Goal: Task Accomplishment & Management: Manage account settings

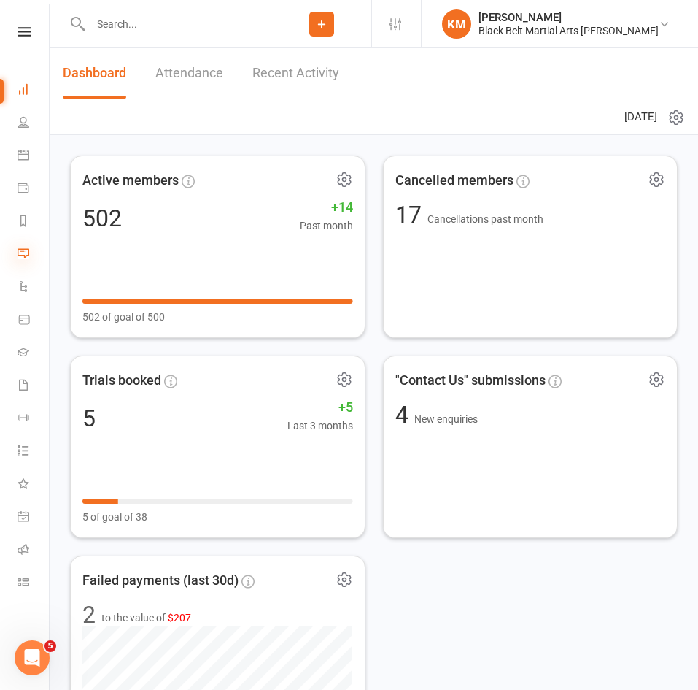
click at [28, 252] on icon at bounding box center [24, 253] width 12 height 12
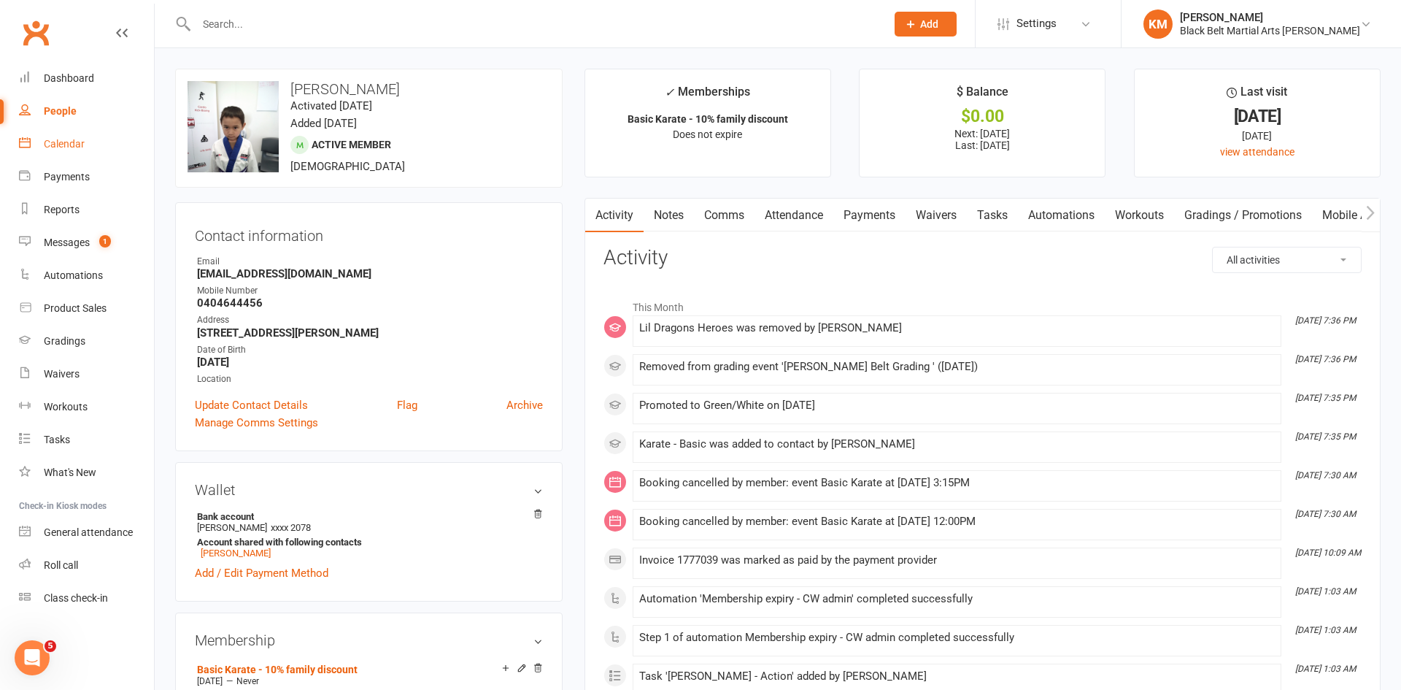
click at [76, 141] on div "Calendar" at bounding box center [64, 144] width 41 height 12
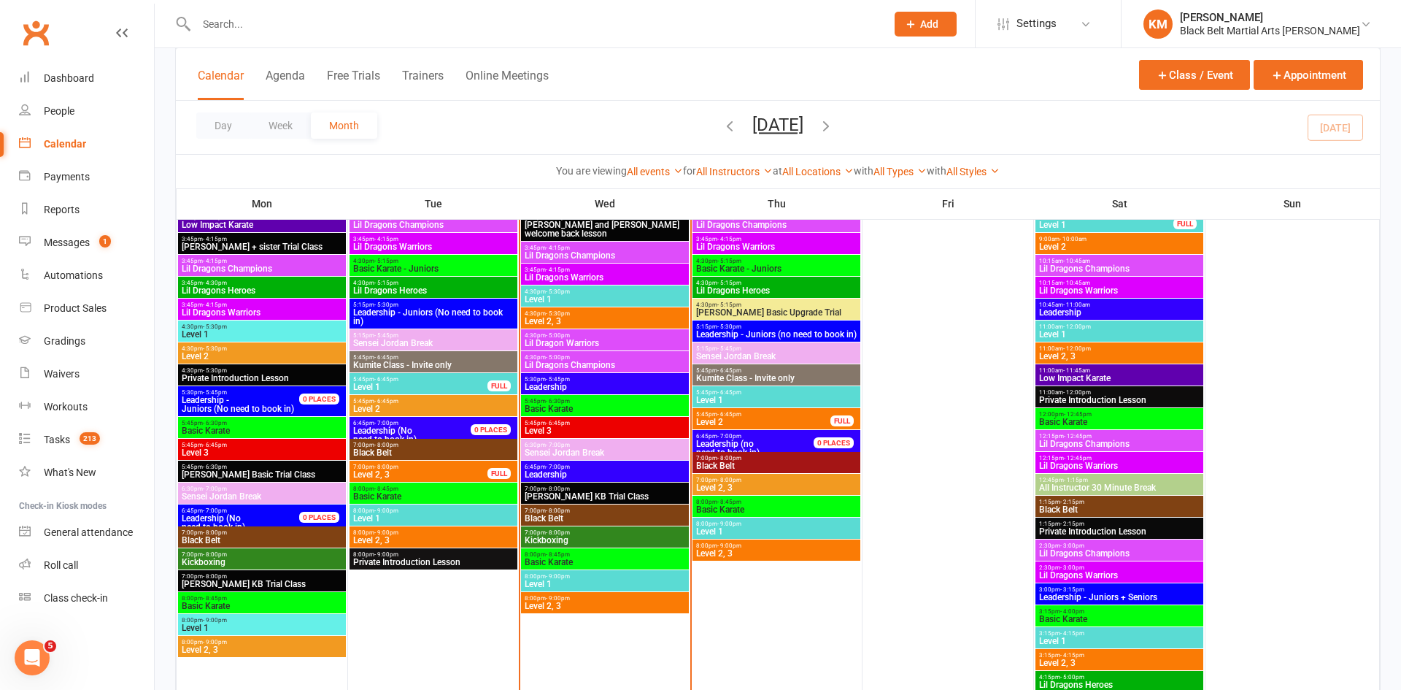
scroll to position [555, 0]
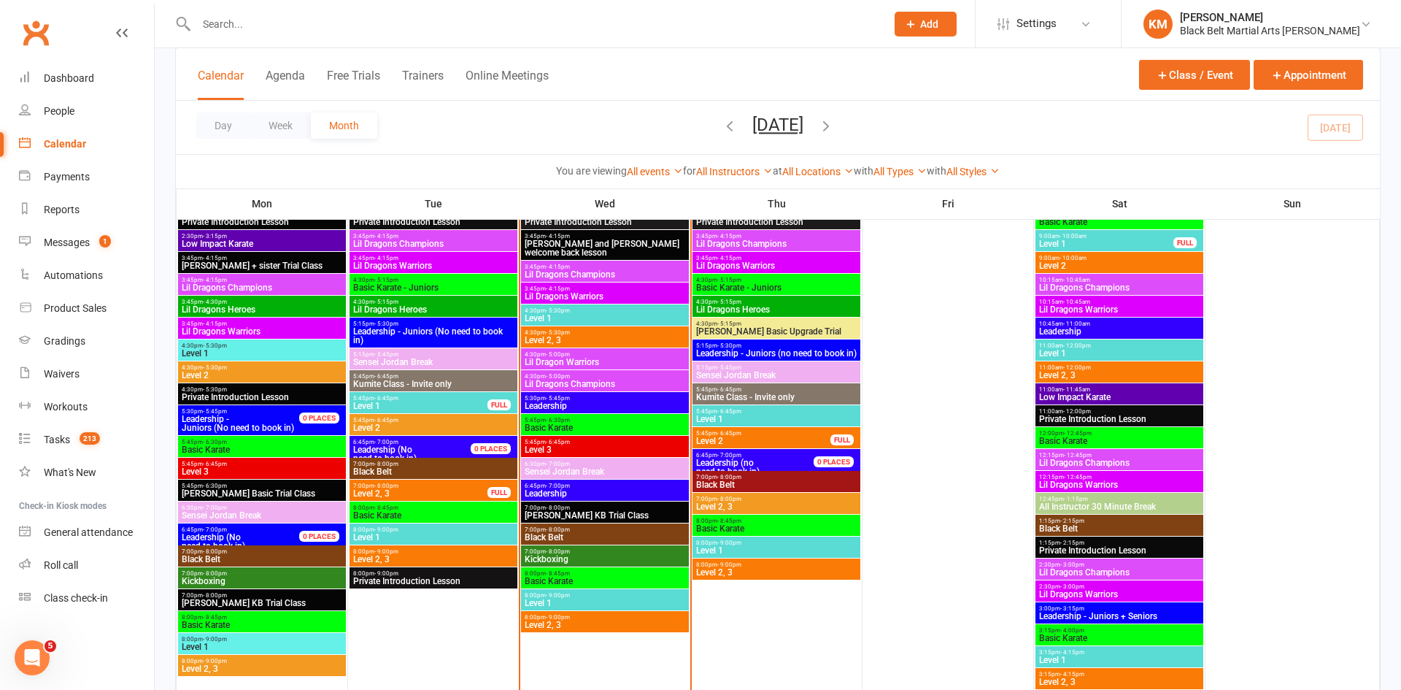
click at [554, 533] on span "Black Belt" at bounding box center [605, 537] width 162 height 9
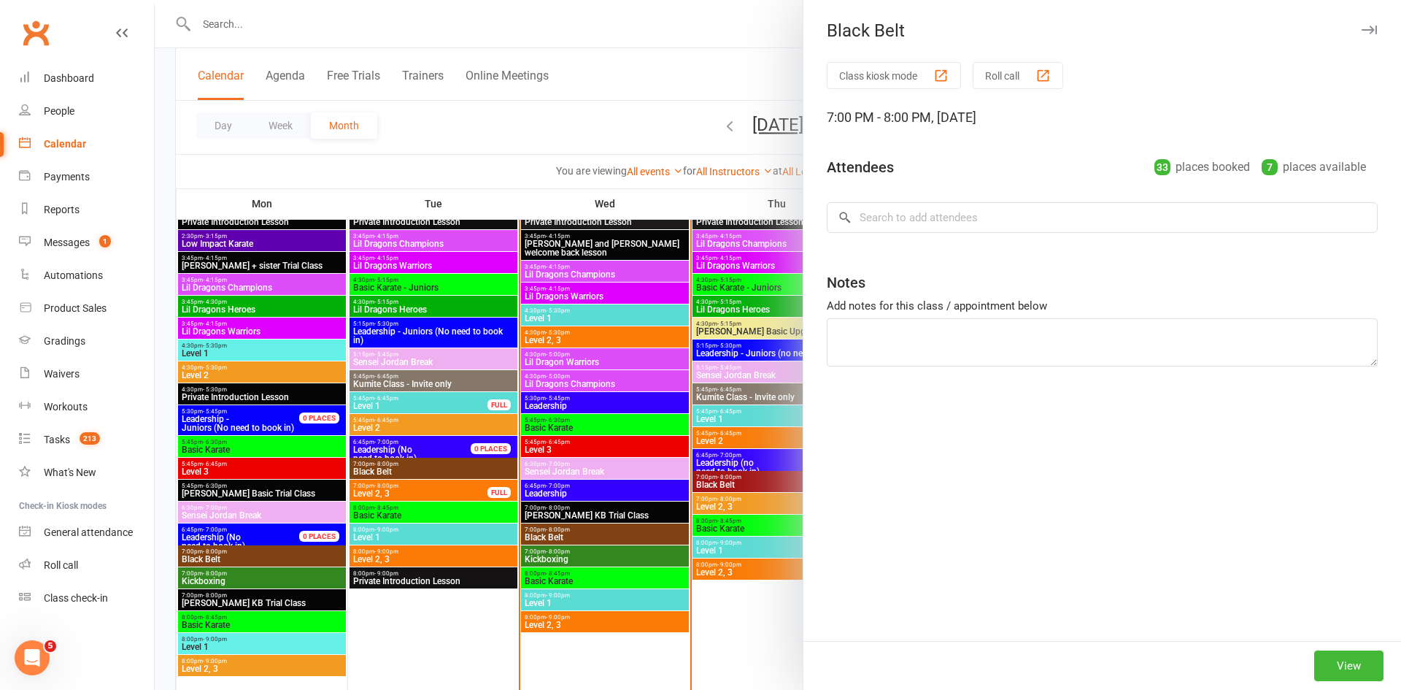
click at [554, 555] on div at bounding box center [778, 345] width 1246 height 690
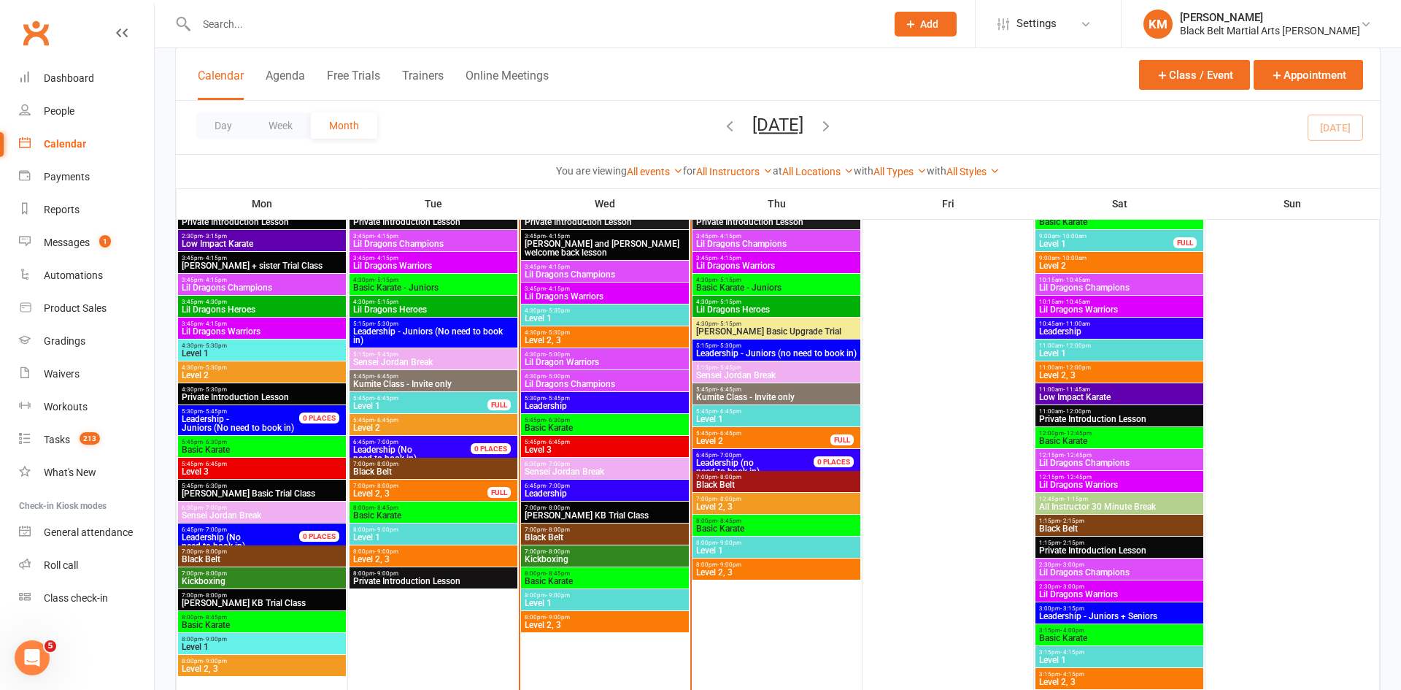
click at [554, 555] on div at bounding box center [778, 345] width 1246 height 690
click at [554, 555] on span "Kickboxing" at bounding box center [605, 559] width 162 height 9
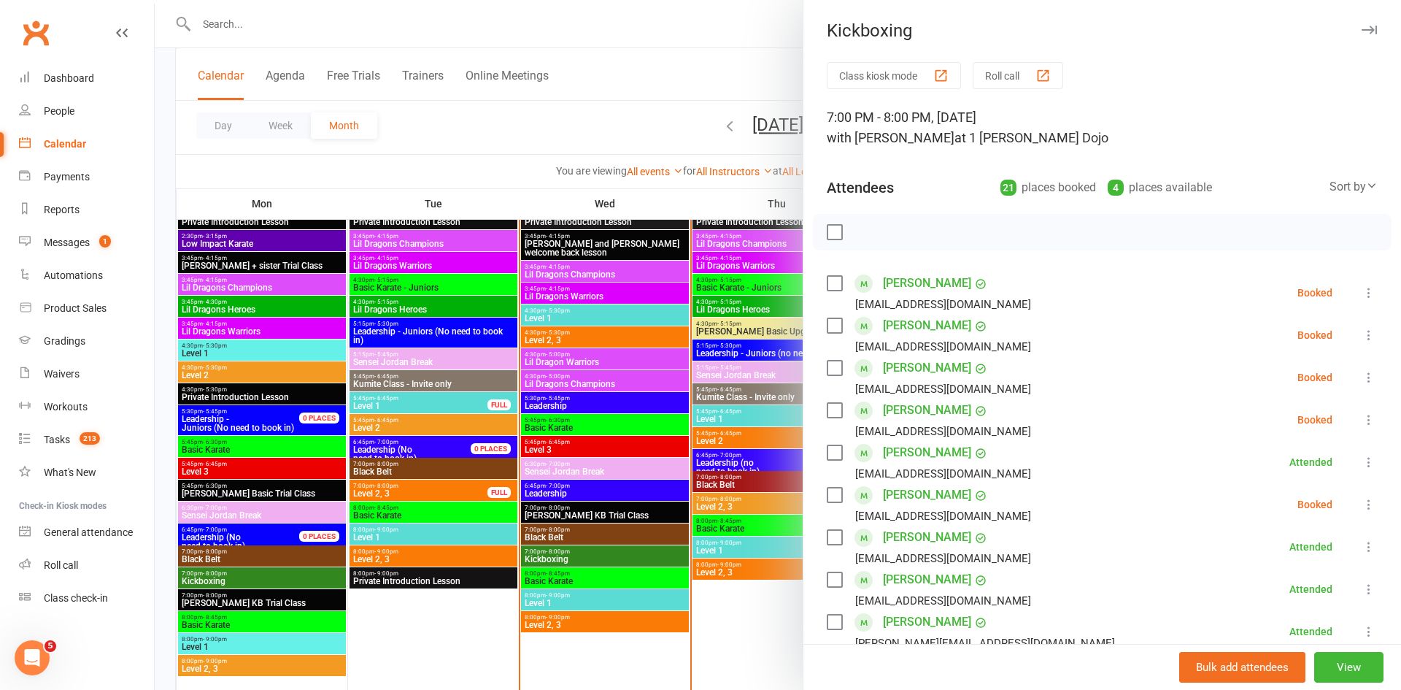
scroll to position [779, 0]
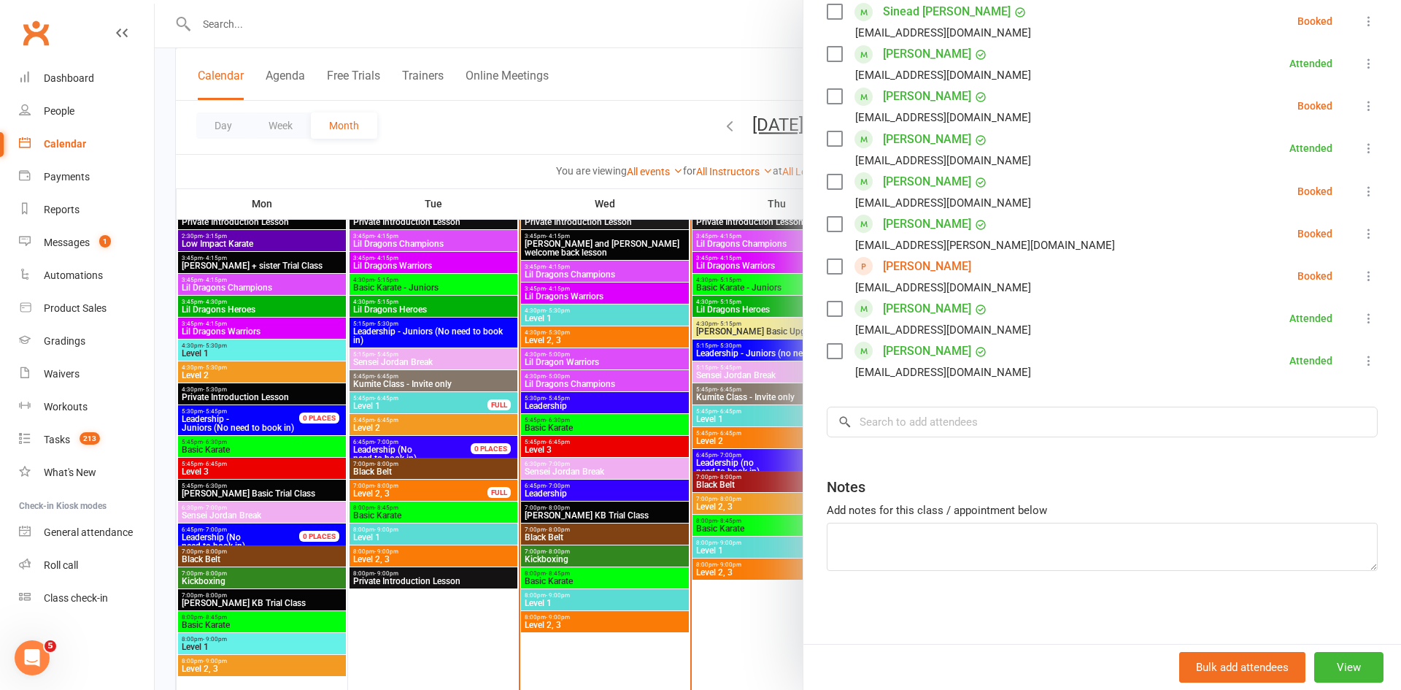
click at [916, 266] on link "Alvaro Tovar" at bounding box center [927, 266] width 88 height 23
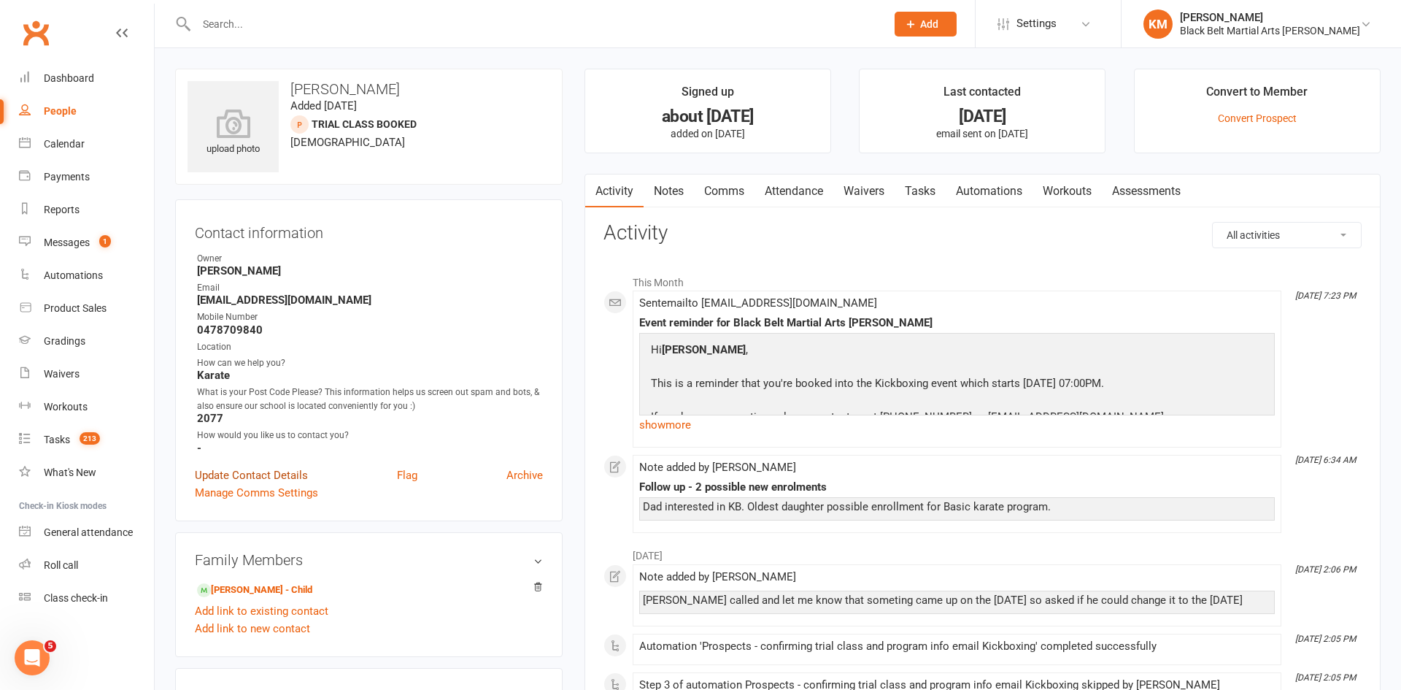
click at [228, 472] on link "Update Contact Details" at bounding box center [251, 475] width 113 height 18
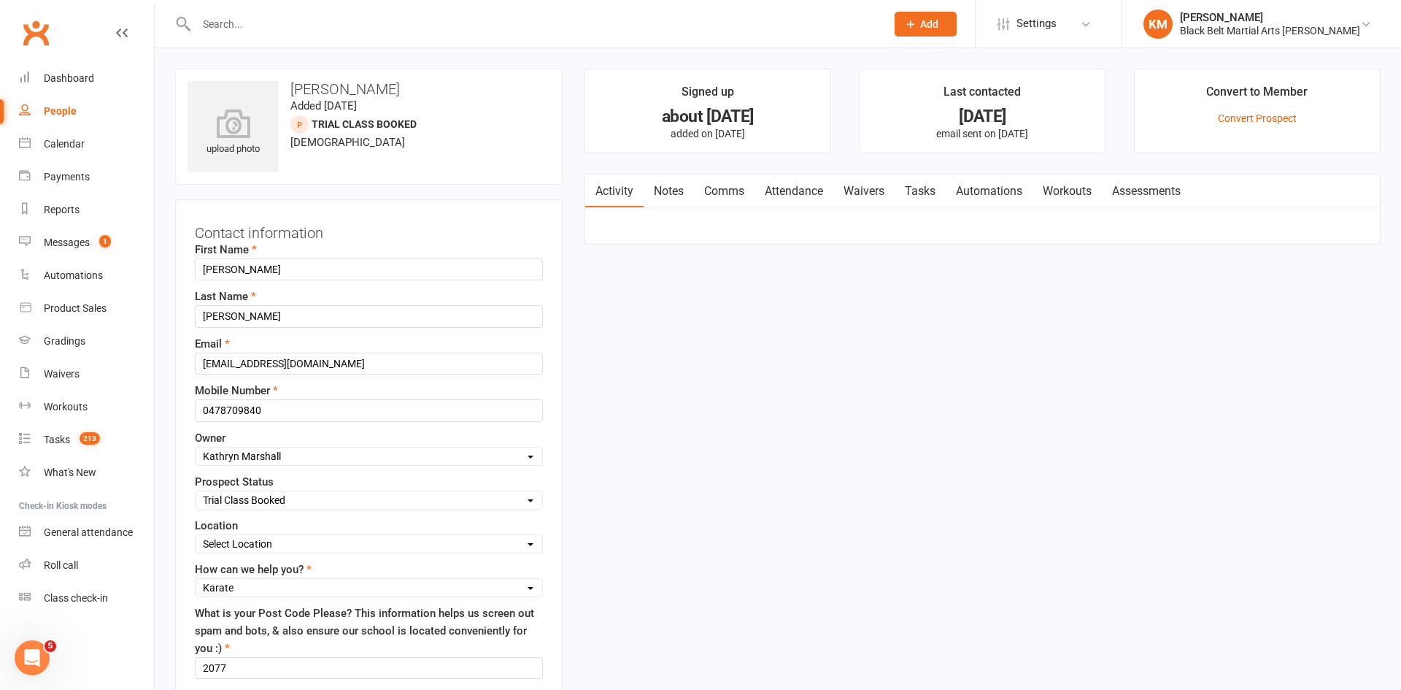
scroll to position [69, 0]
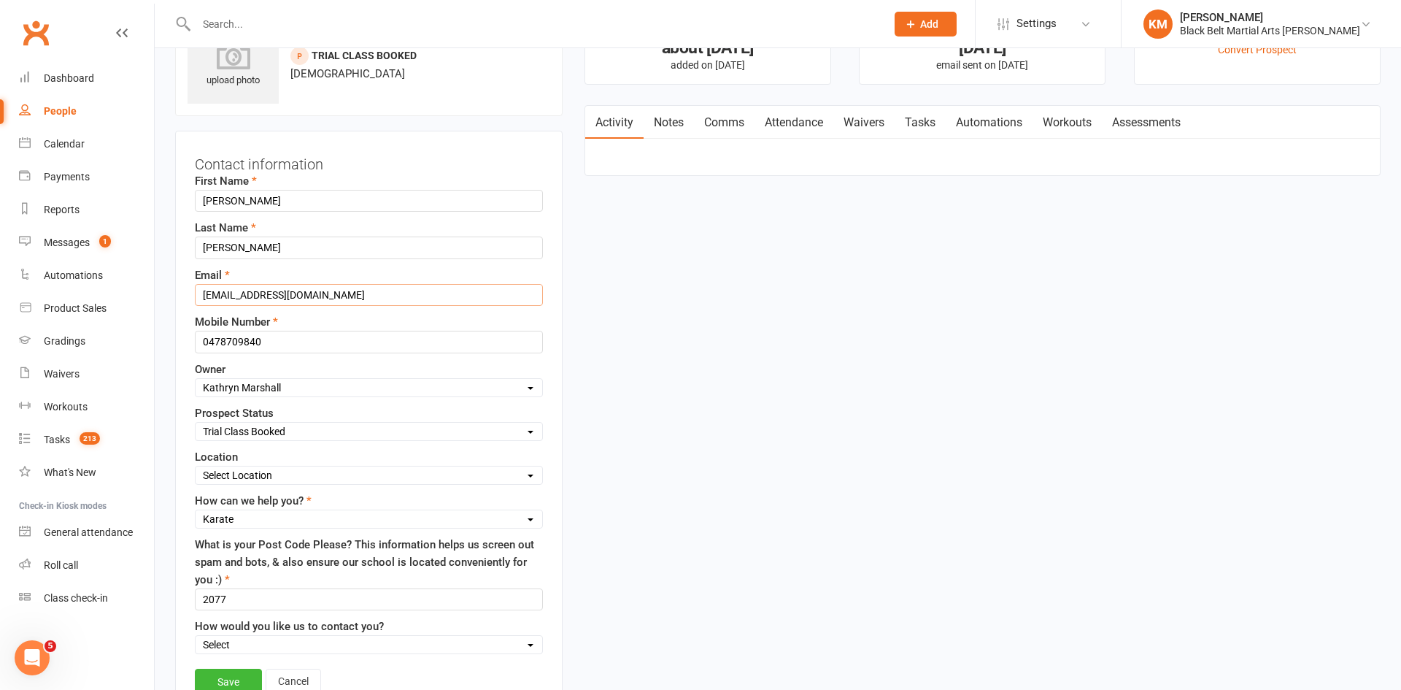
drag, startPoint x: 322, startPoint y: 297, endPoint x: 0, endPoint y: 293, distance: 322.5
drag, startPoint x: 322, startPoint y: 301, endPoint x: 177, endPoint y: 307, distance: 146.1
click at [177, 307] on div "Contact information First Name Alvaro Last Name Tovar Email atovar389@gmail.com…" at bounding box center [368, 426] width 387 height 591
type input "atovar389@gmail.com"
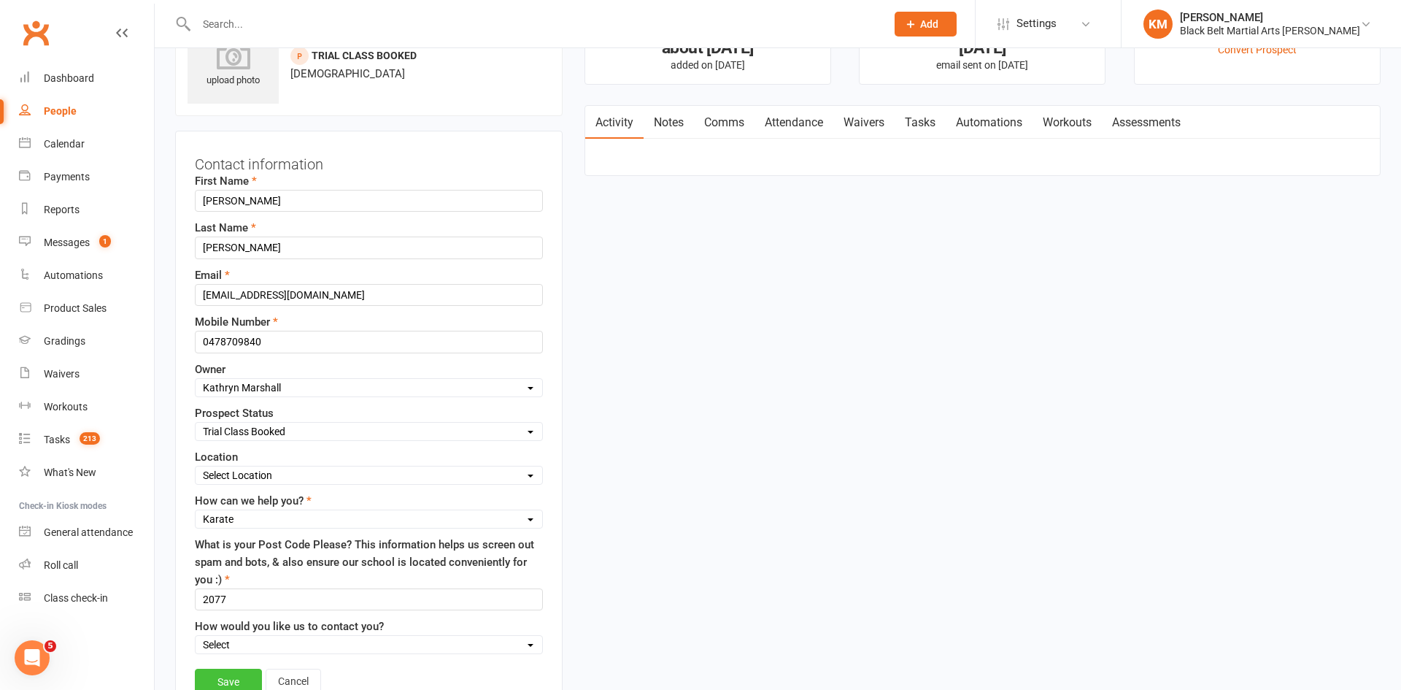
click at [217, 678] on link "Save" at bounding box center [228, 681] width 67 height 26
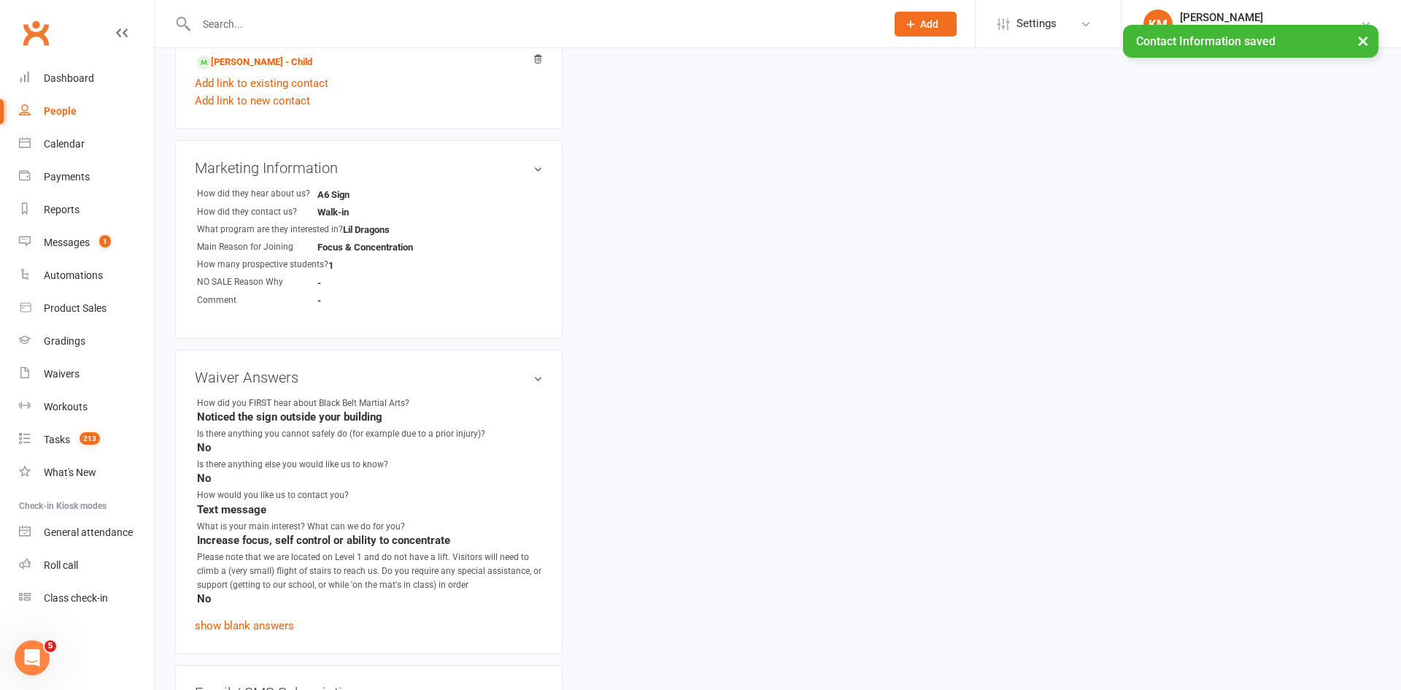
scroll to position [532, 0]
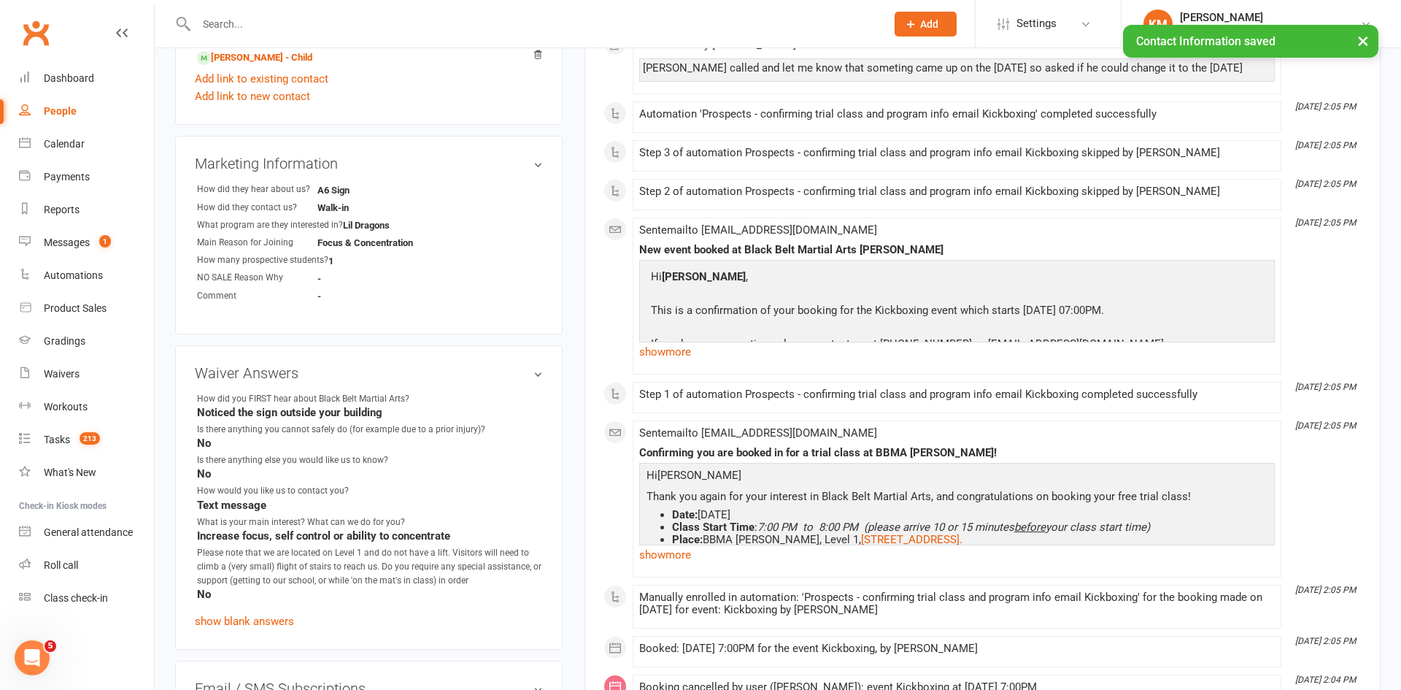
click at [260, 66] on relationship-list "Daniel Tovar-Zaidi - Child Add link to existing contact Add link to new contact" at bounding box center [369, 76] width 348 height 59
click at [258, 25] on div "× Contact Information saved" at bounding box center [691, 25] width 1382 height 0
click at [253, 25] on div "× Contact Information saved" at bounding box center [691, 25] width 1382 height 0
click at [270, 25] on div "× Contact Information saved" at bounding box center [691, 25] width 1382 height 0
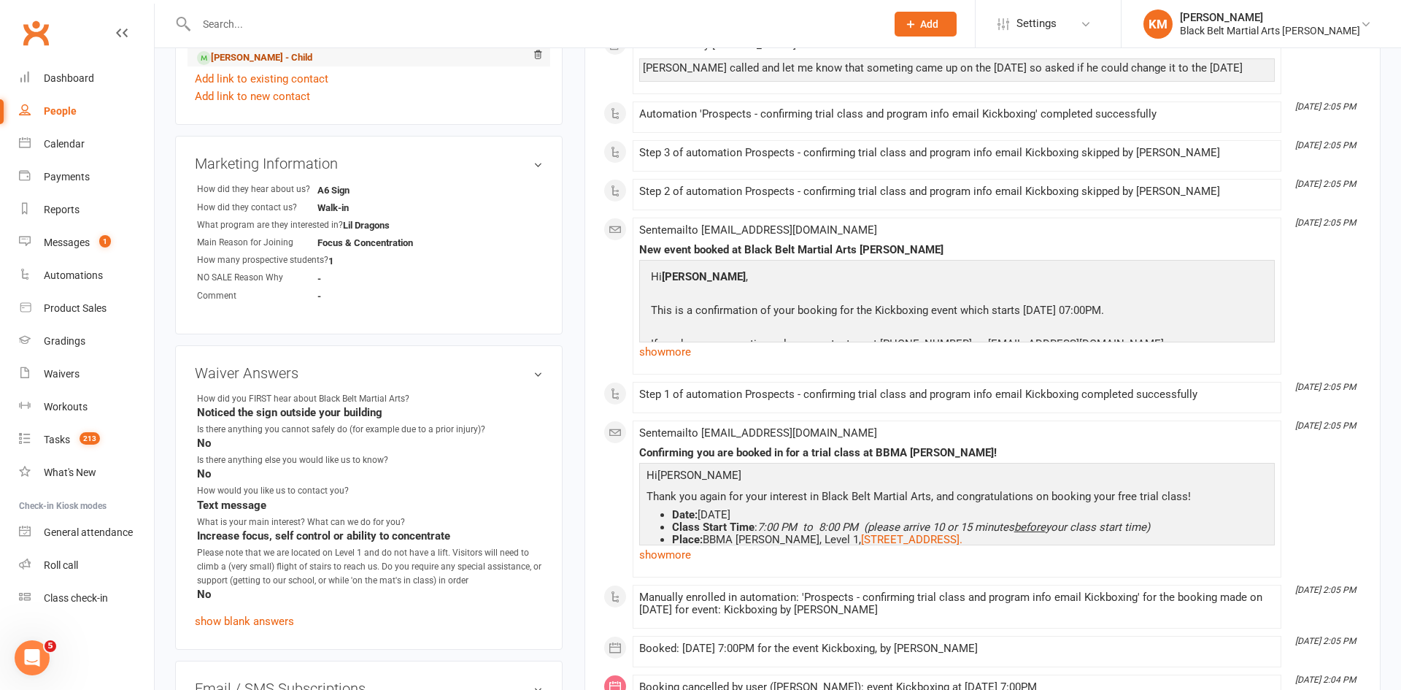
click at [255, 56] on link "Daniel Tovar-Zaidi - Child" at bounding box center [254, 57] width 115 height 15
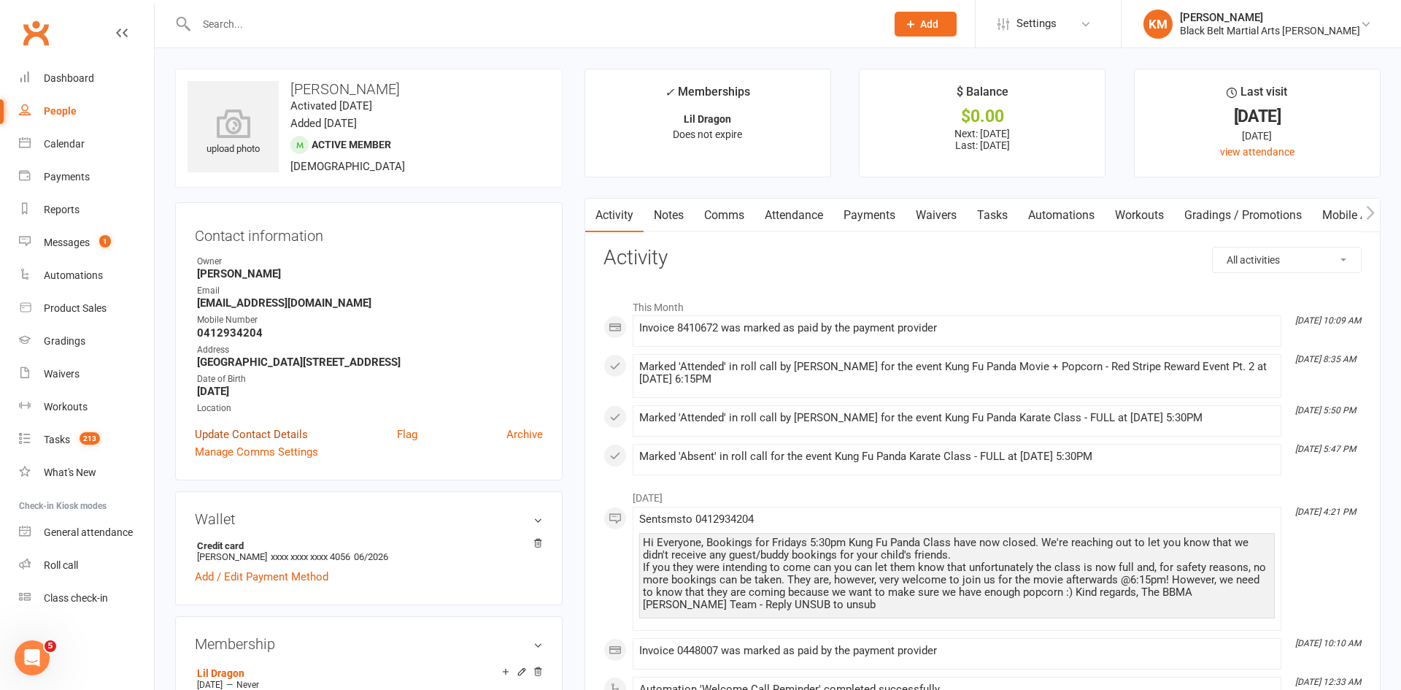
click at [256, 439] on link "Update Contact Details" at bounding box center [251, 434] width 113 height 18
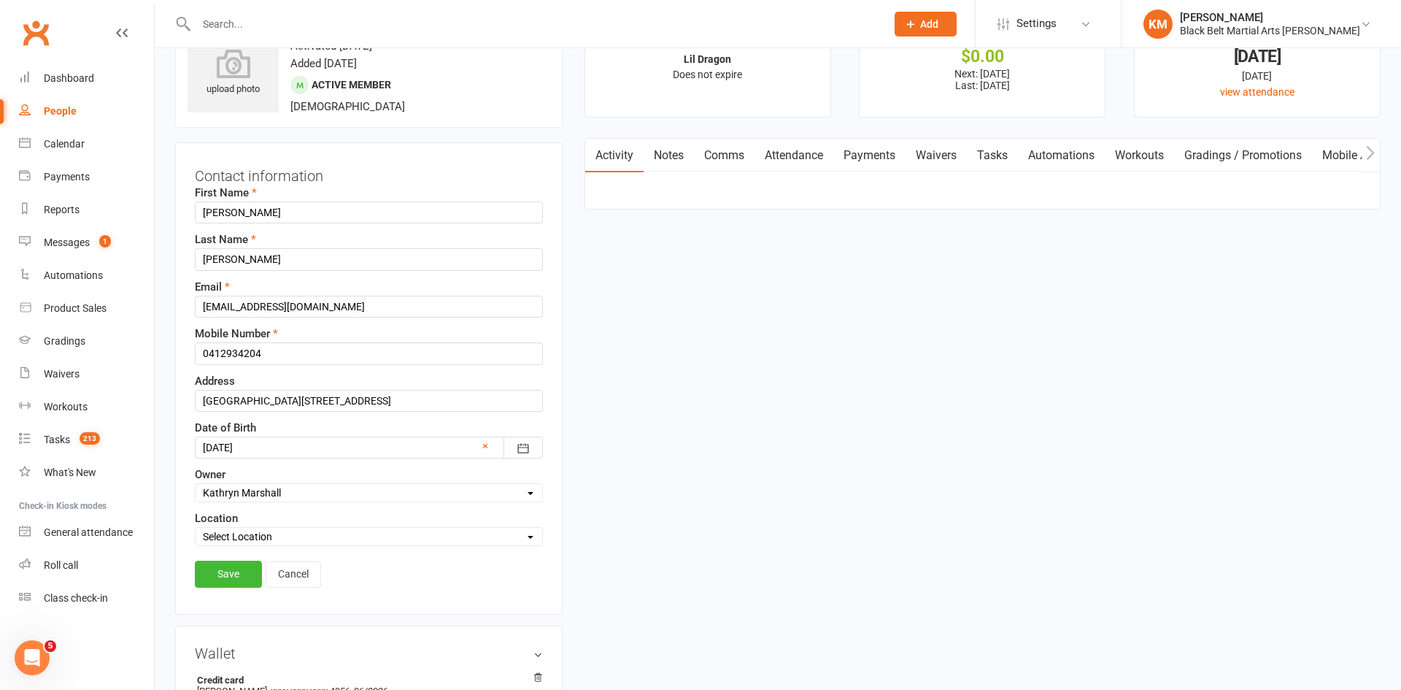
scroll to position [69, 0]
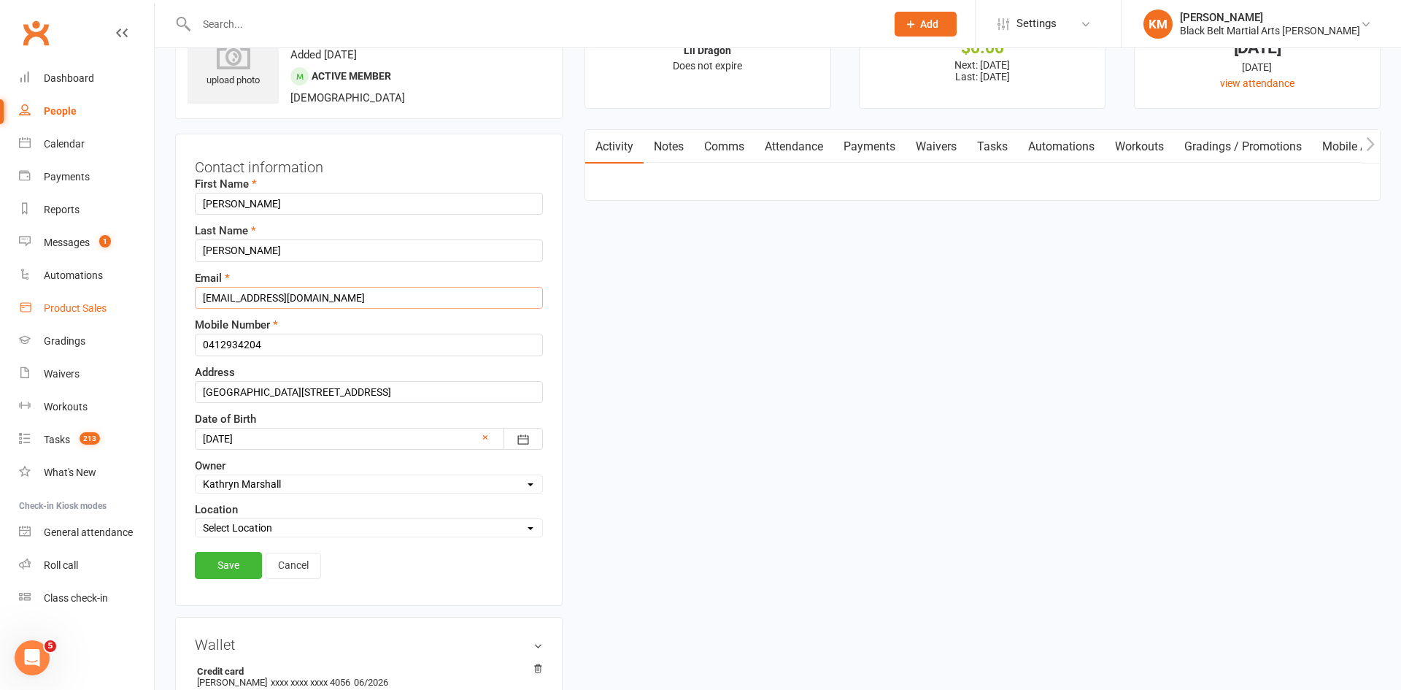
drag, startPoint x: 342, startPoint y: 301, endPoint x: 87, endPoint y: 298, distance: 255.4
paste input "atovar389@gmail.com"
type input "atovar389@gmail.com"
click at [229, 563] on link "Save" at bounding box center [228, 565] width 67 height 26
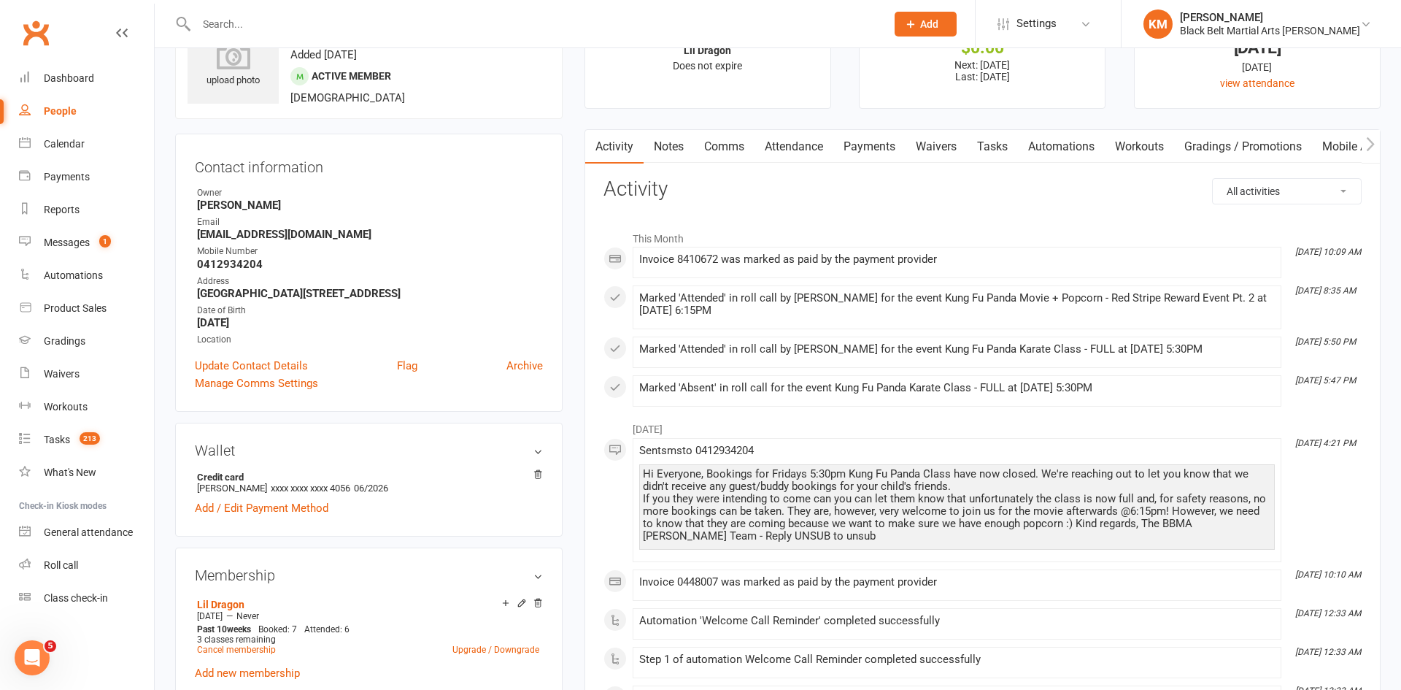
scroll to position [0, 0]
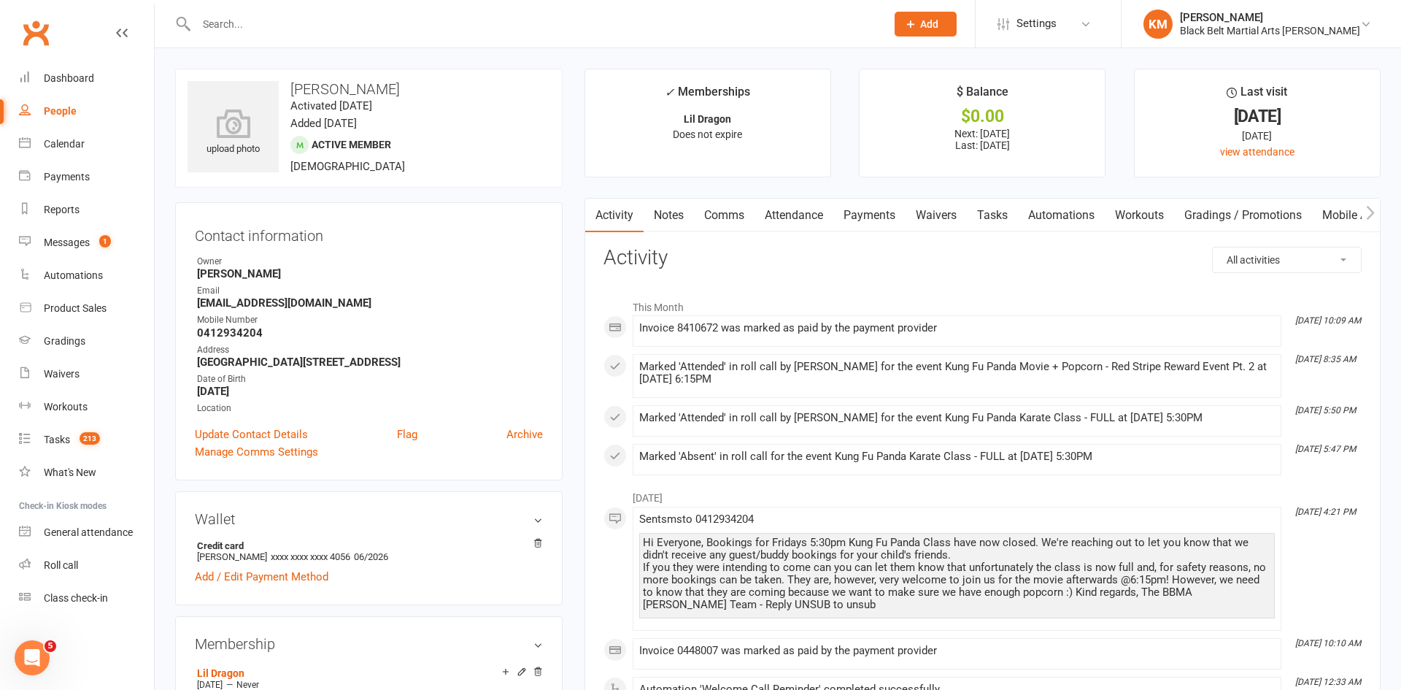
click at [725, 210] on link "Comms" at bounding box center [724, 215] width 61 height 34
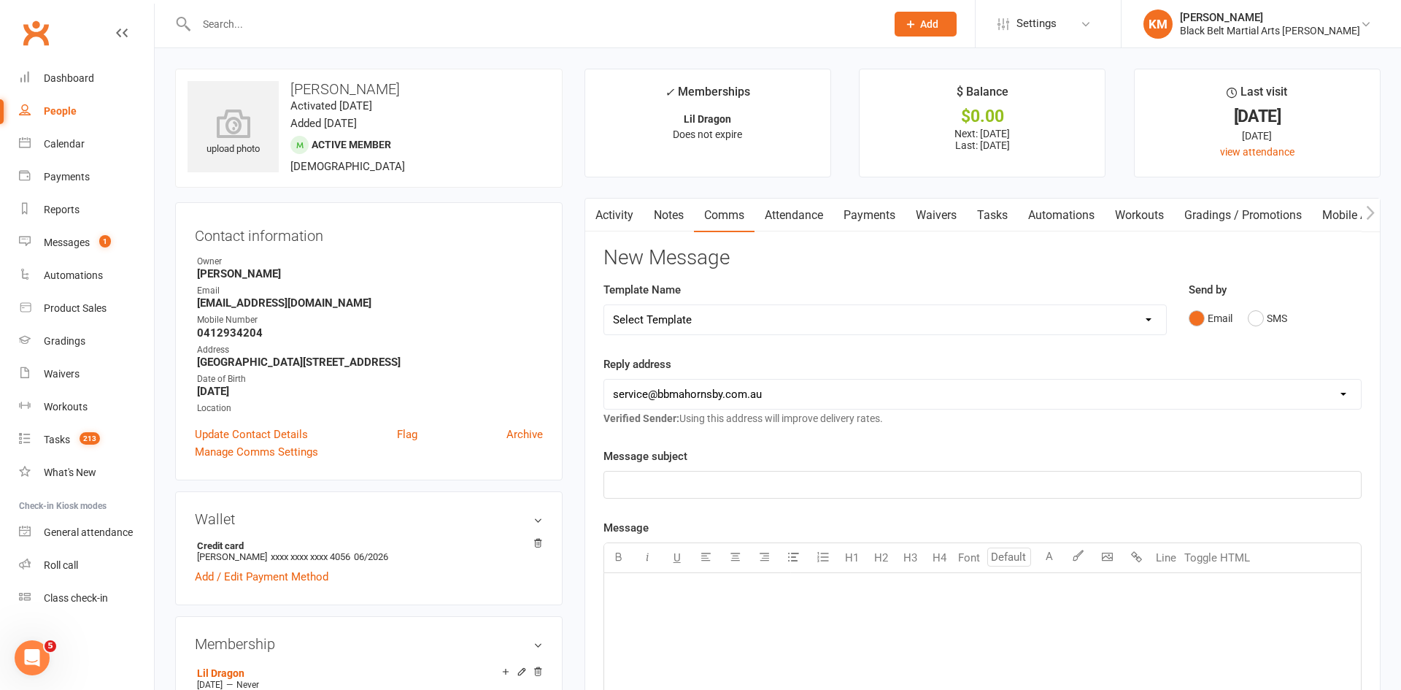
click at [927, 322] on select "Select Template [Email] Attendance follow up during HSC study period [Email] Aw…" at bounding box center [885, 319] width 562 height 29
select select "4"
click at [604, 305] on select "Select Template [Email] Attendance follow up during HSC study period [Email] Aw…" at bounding box center [885, 319] width 562 height 29
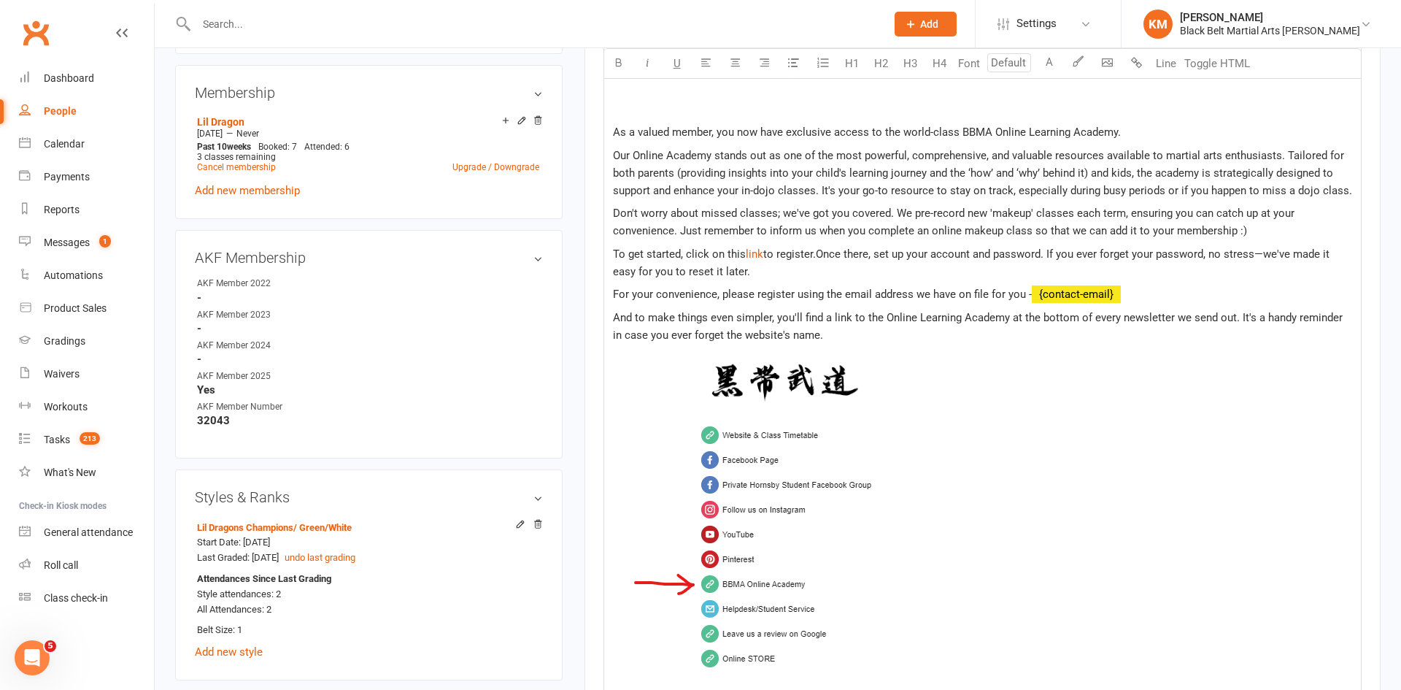
scroll to position [1512, 0]
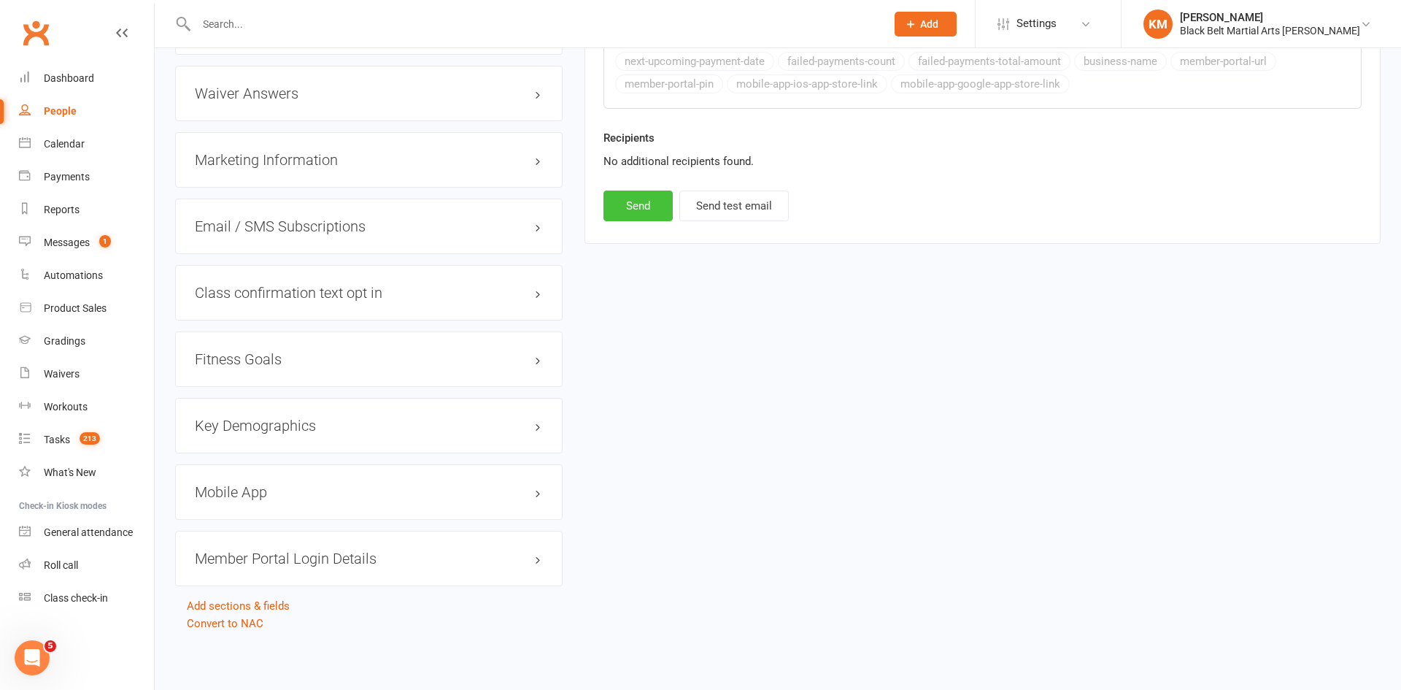
click at [645, 204] on button "Send" at bounding box center [637, 205] width 69 height 31
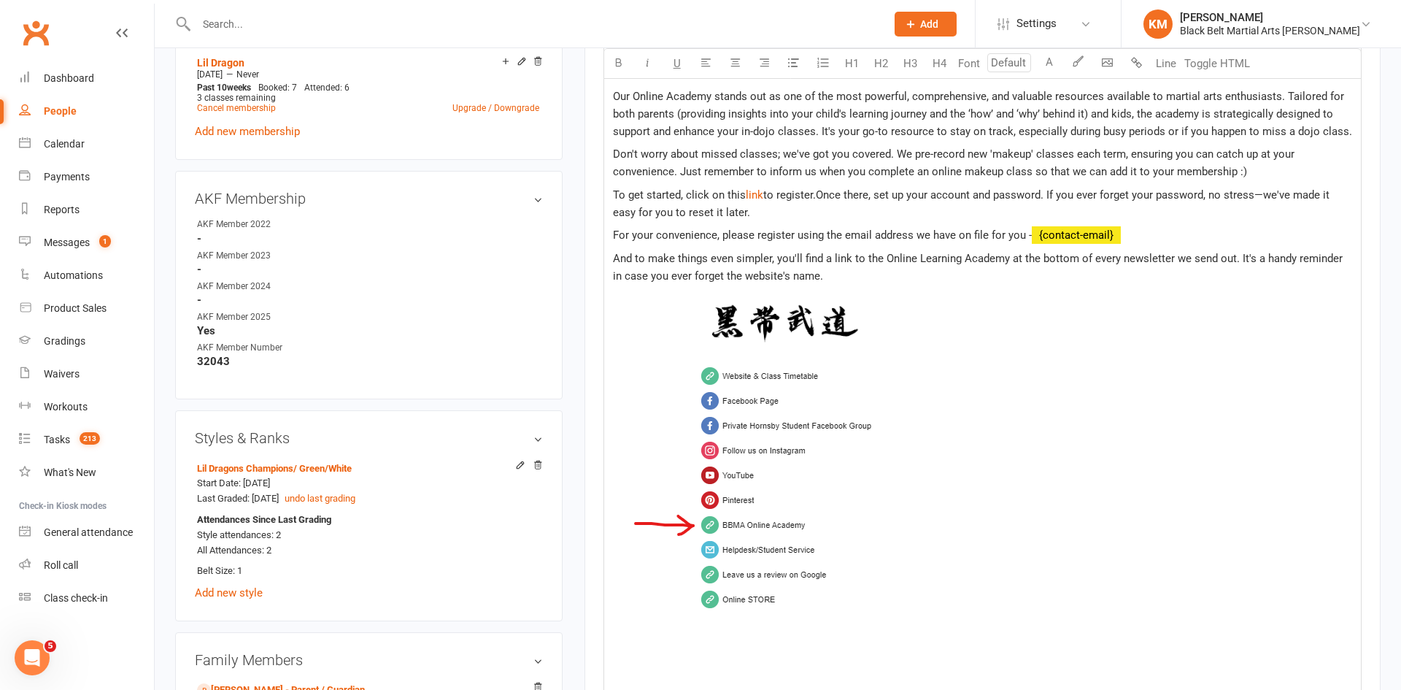
select select
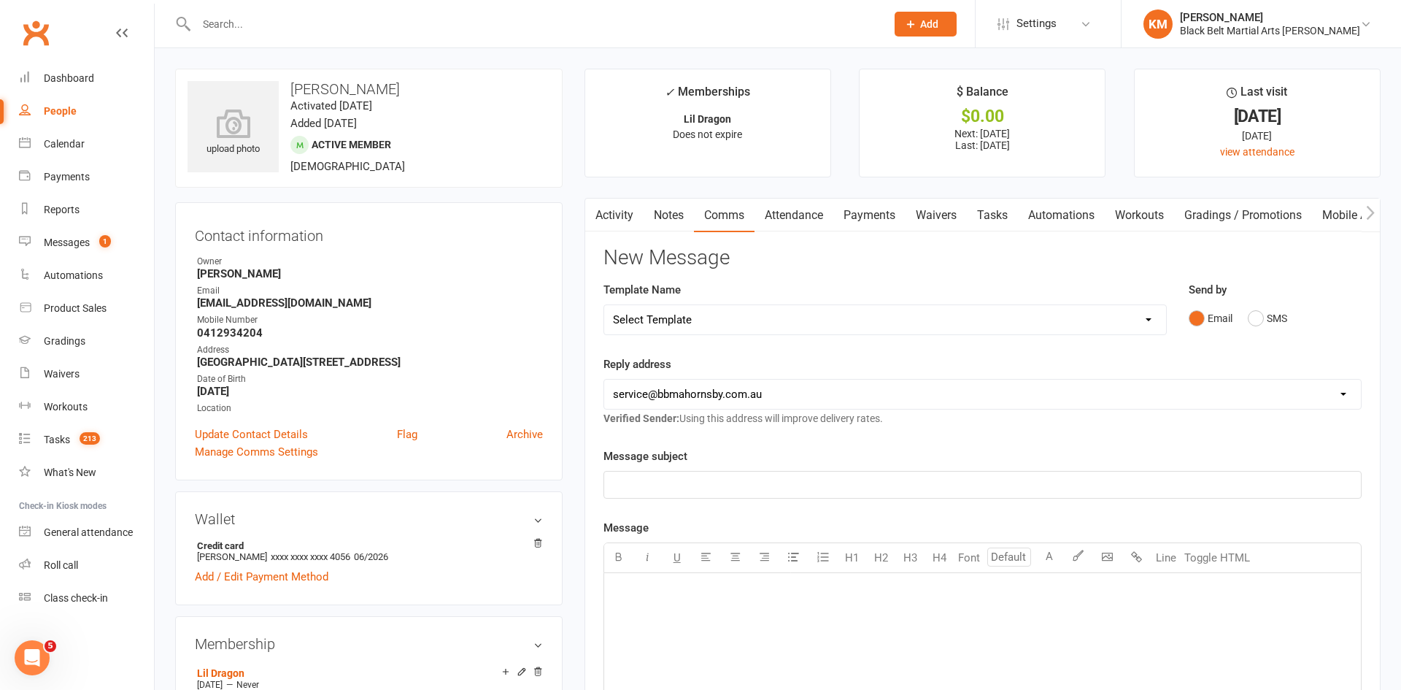
click at [620, 208] on link "Activity" at bounding box center [614, 215] width 58 height 34
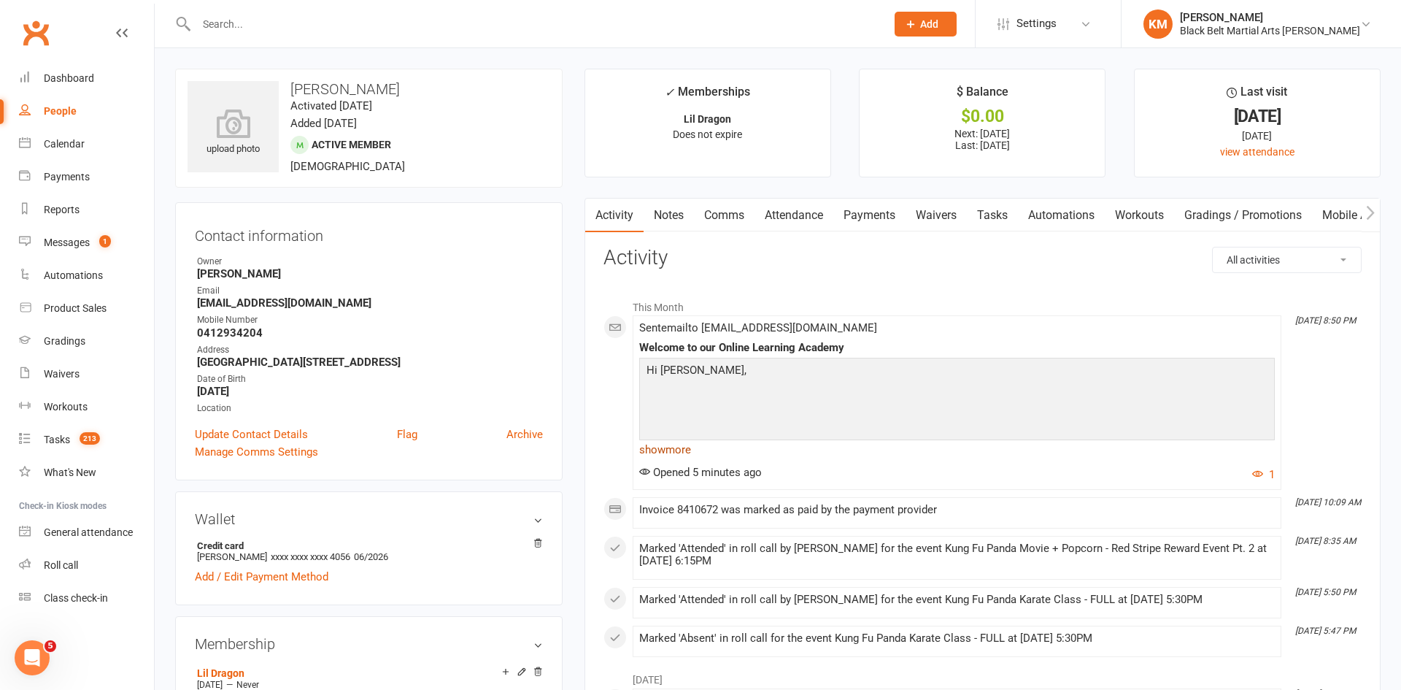
click at [654, 449] on link "show more" at bounding box center [957, 449] width 636 height 20
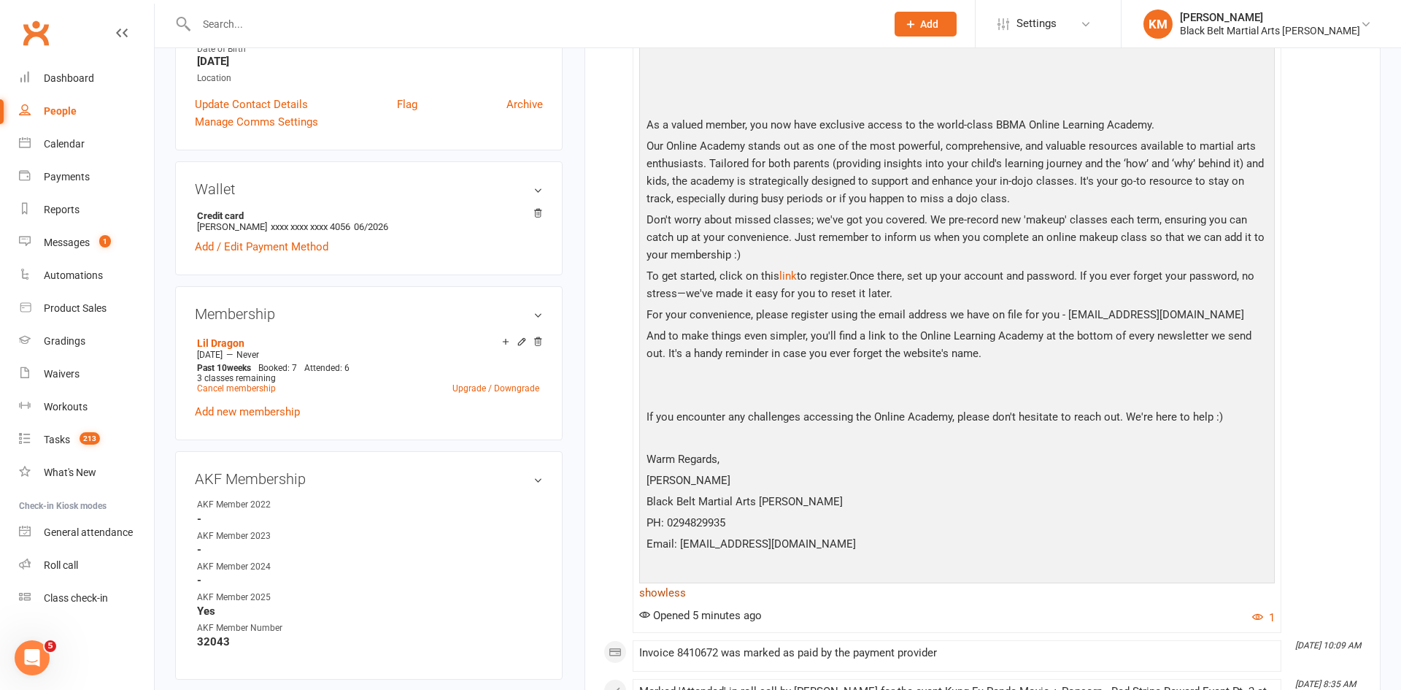
scroll to position [364, 0]
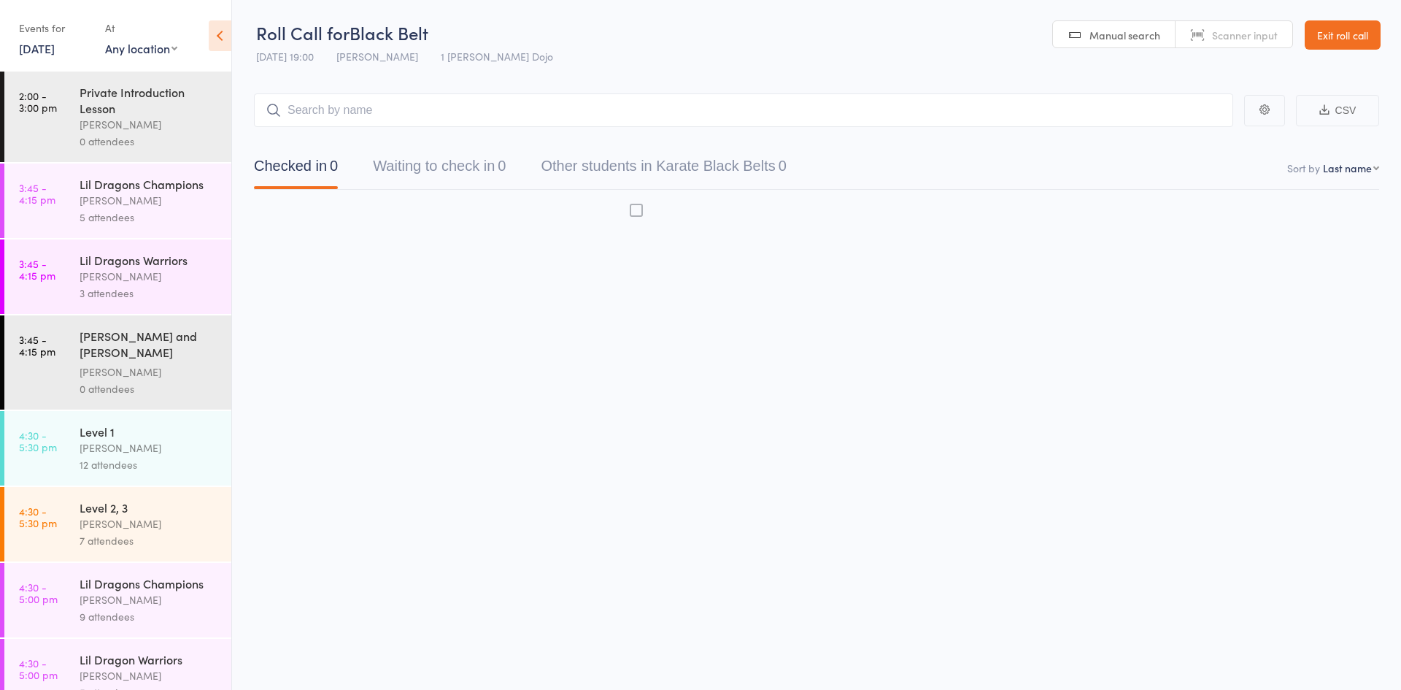
scroll to position [843, 0]
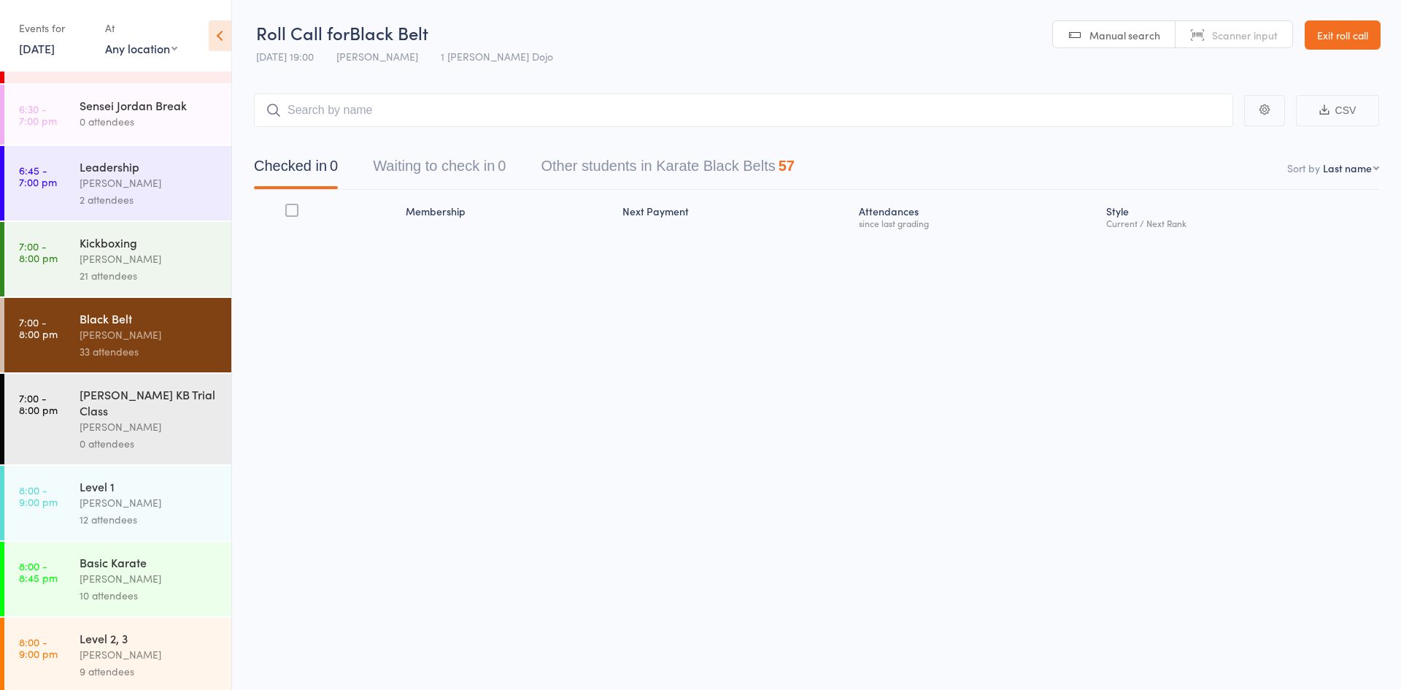
click at [80, 511] on div "12 attendees" at bounding box center [149, 519] width 139 height 17
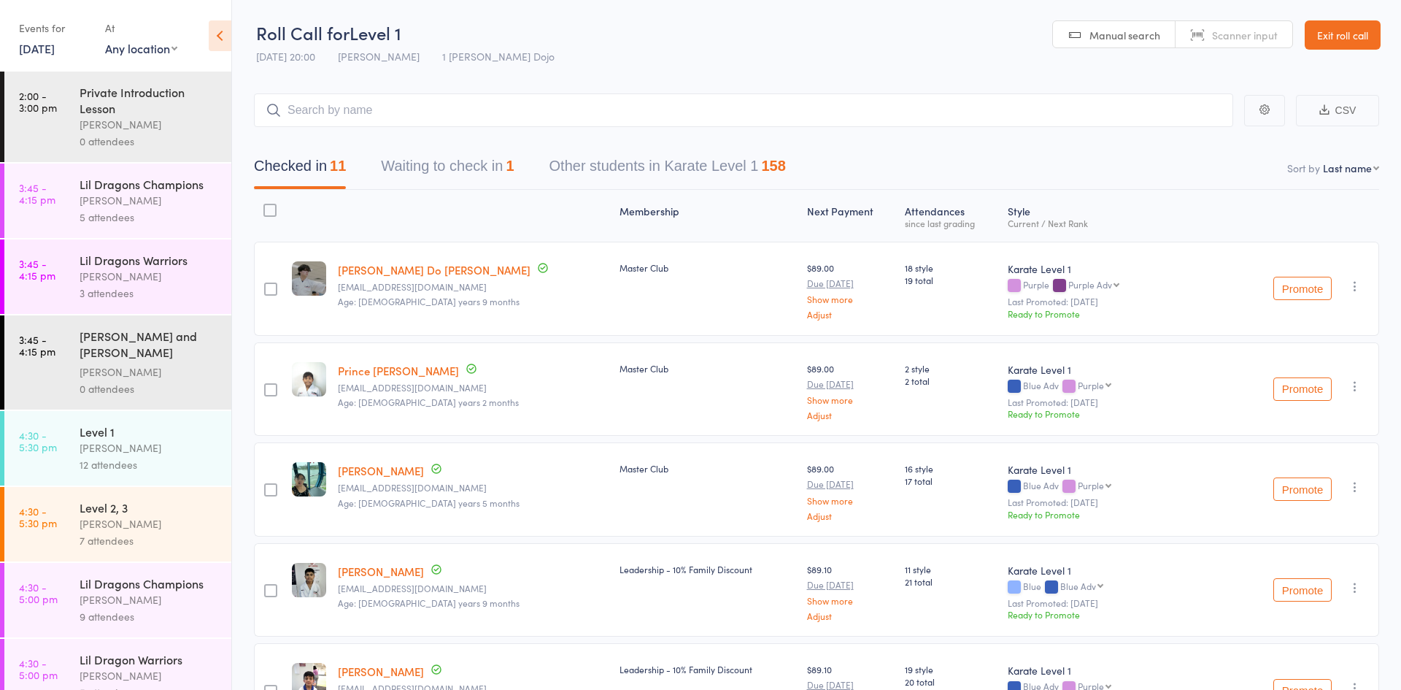
click at [494, 163] on button "Waiting to check in 1" at bounding box center [447, 169] width 133 height 39
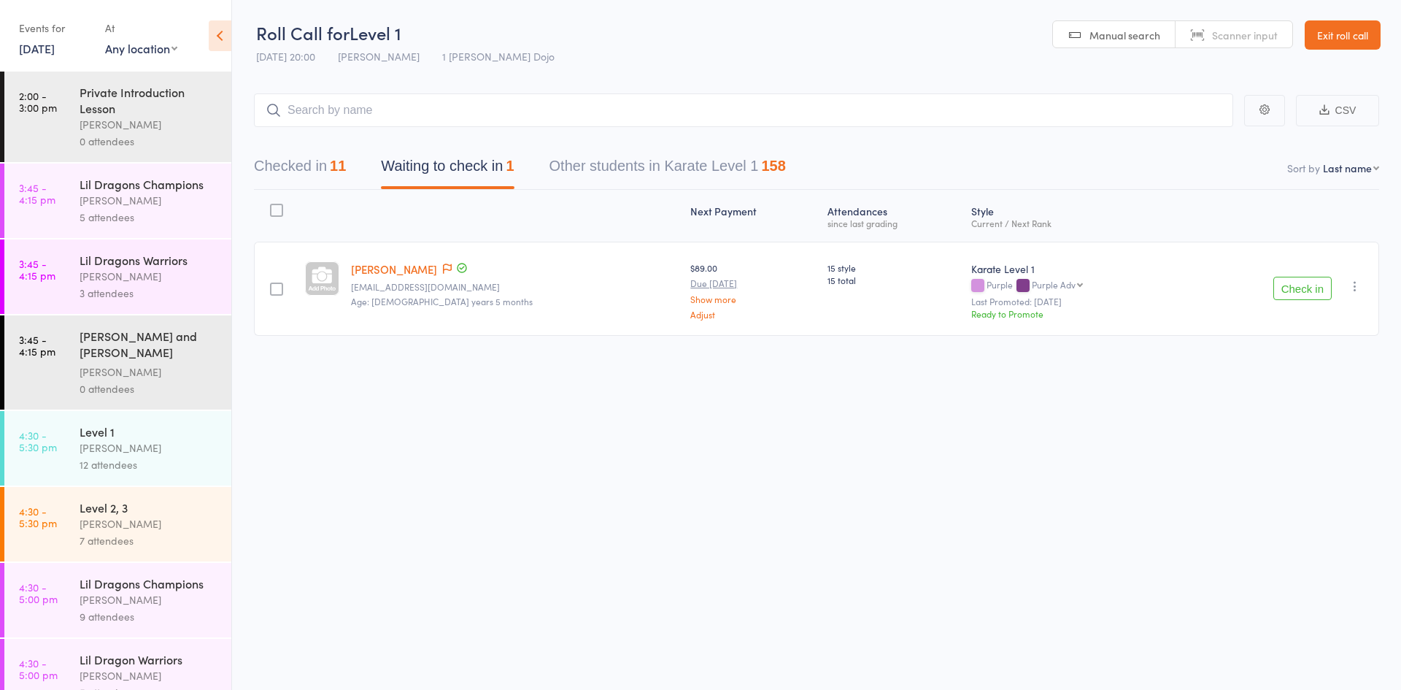
click at [276, 211] on div at bounding box center [276, 210] width 13 height 13
click at [273, 206] on input "checkbox" at bounding box center [273, 206] width 0 height 0
click at [1268, 667] on button "Mark absent" at bounding box center [1248, 659] width 87 height 31
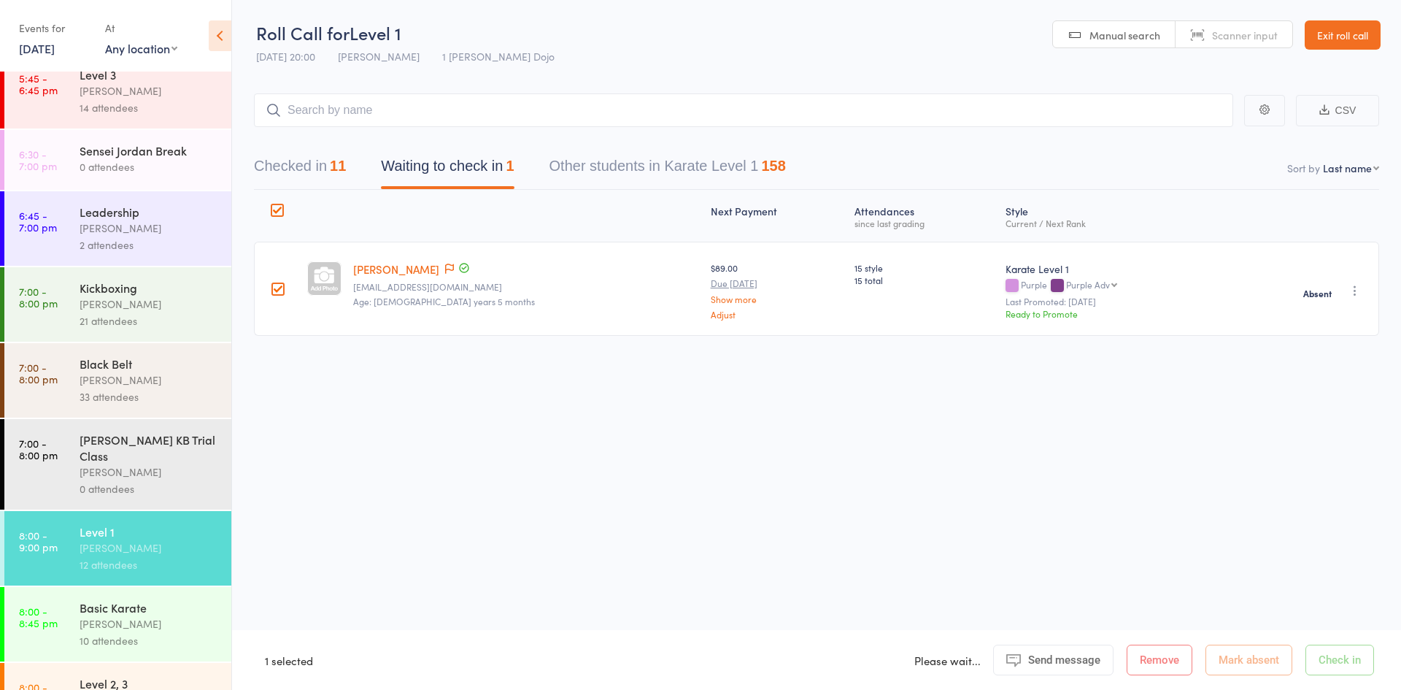
scroll to position [843, 0]
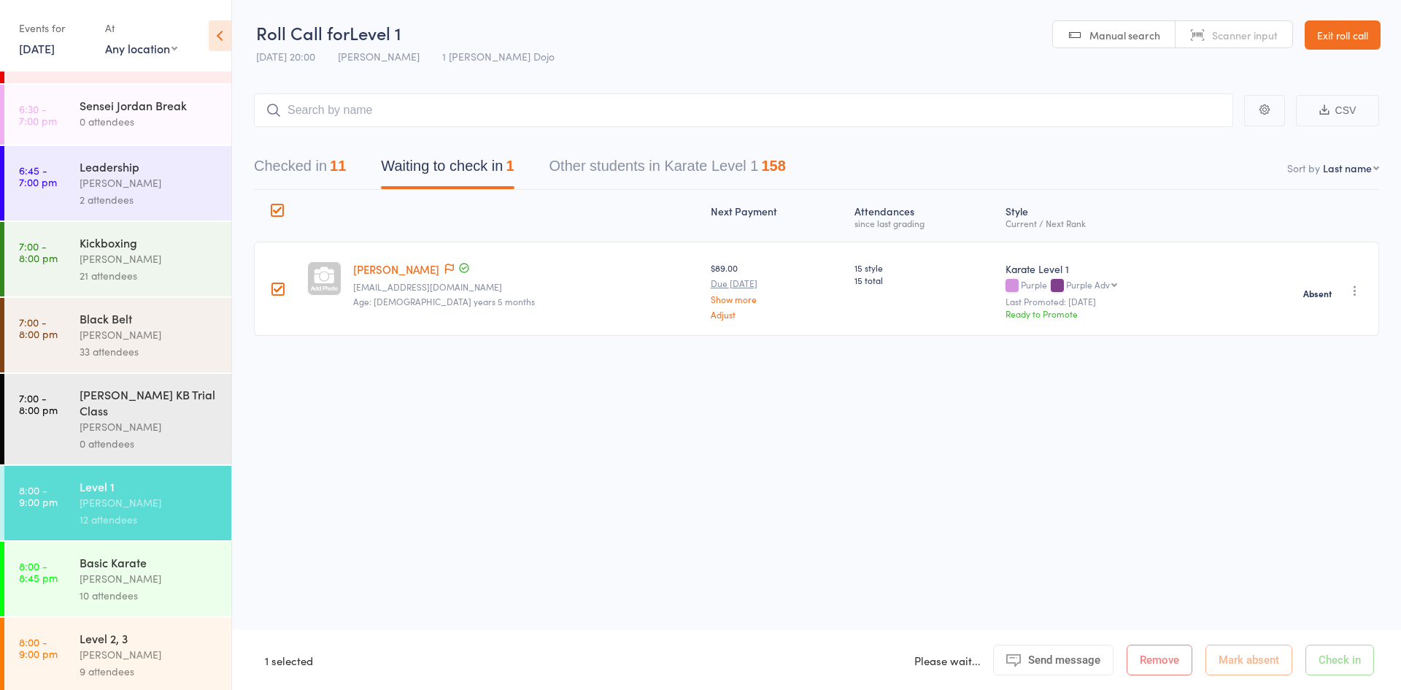
click at [112, 554] on div "Basic Karate" at bounding box center [149, 562] width 139 height 16
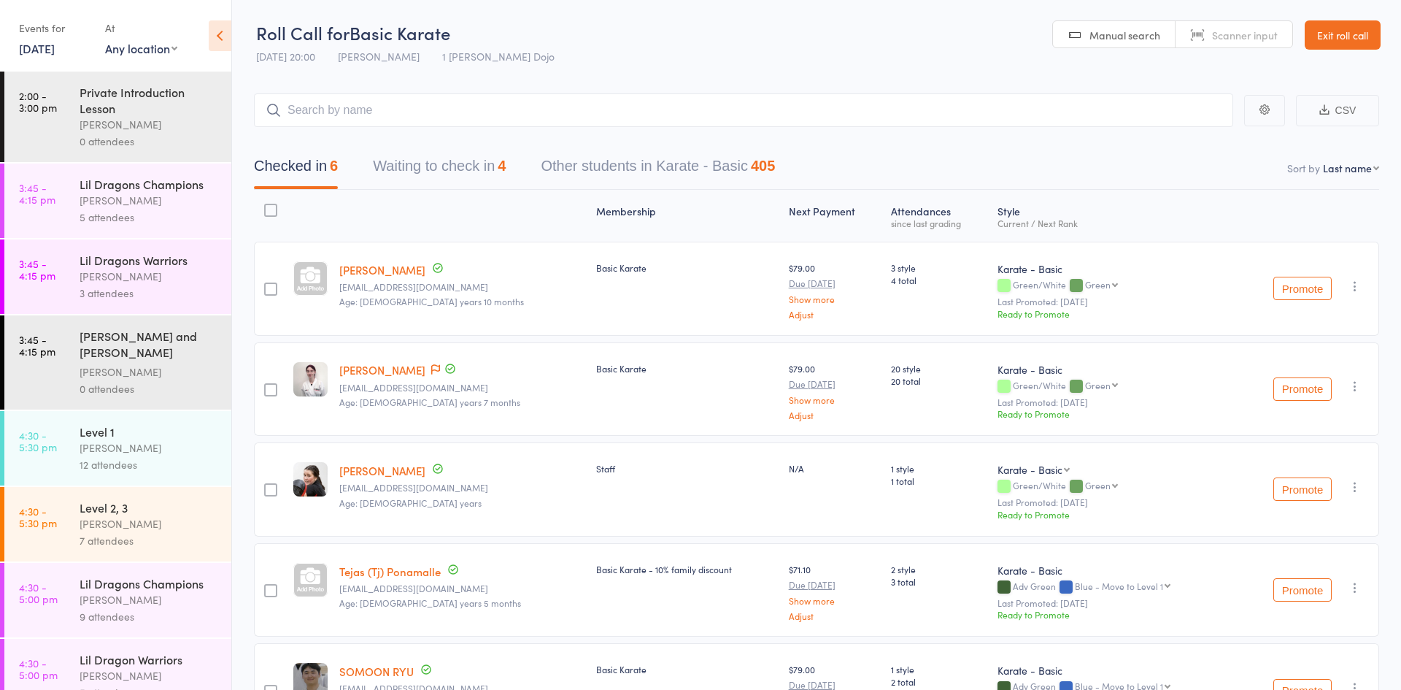
click at [428, 161] on button "Waiting to check in 4" at bounding box center [439, 169] width 133 height 39
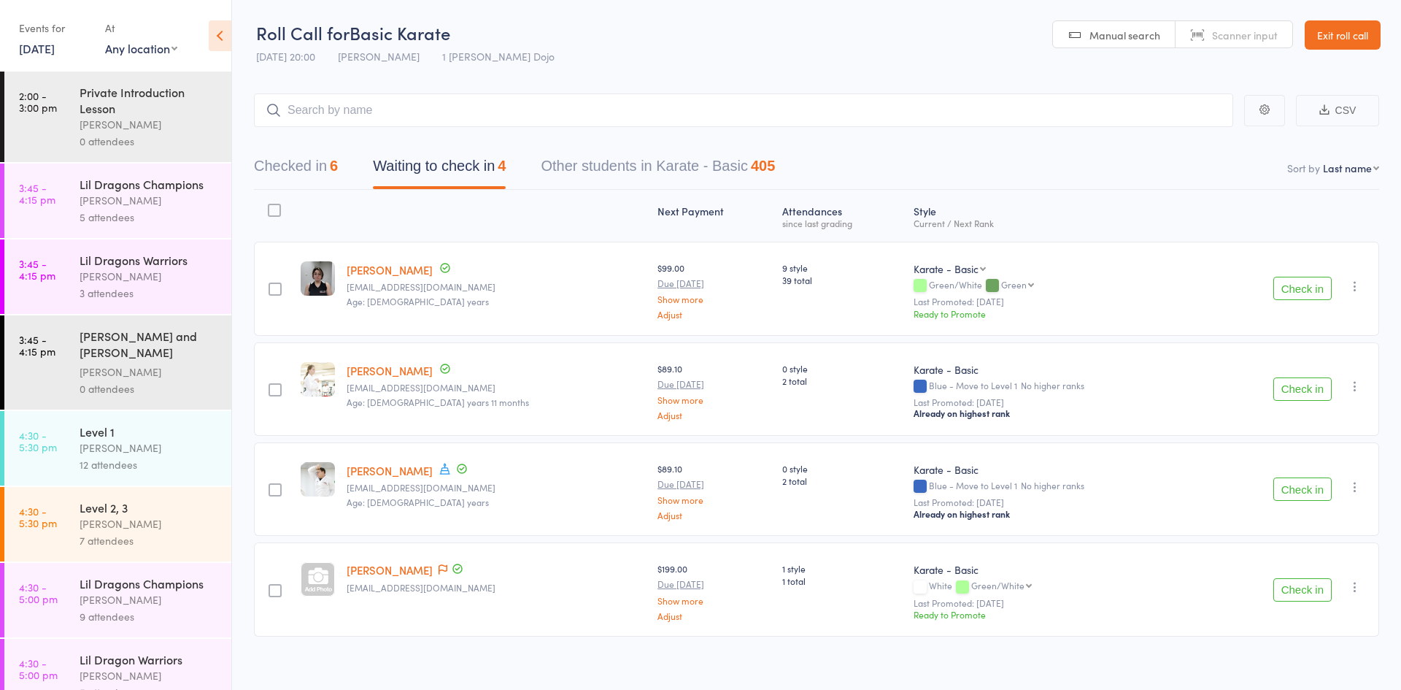
click at [277, 209] on div at bounding box center [274, 210] width 13 height 13
click at [271, 206] on input "checkbox" at bounding box center [271, 206] width 0 height 0
click at [1273, 668] on button "Mark absent" at bounding box center [1248, 659] width 87 height 31
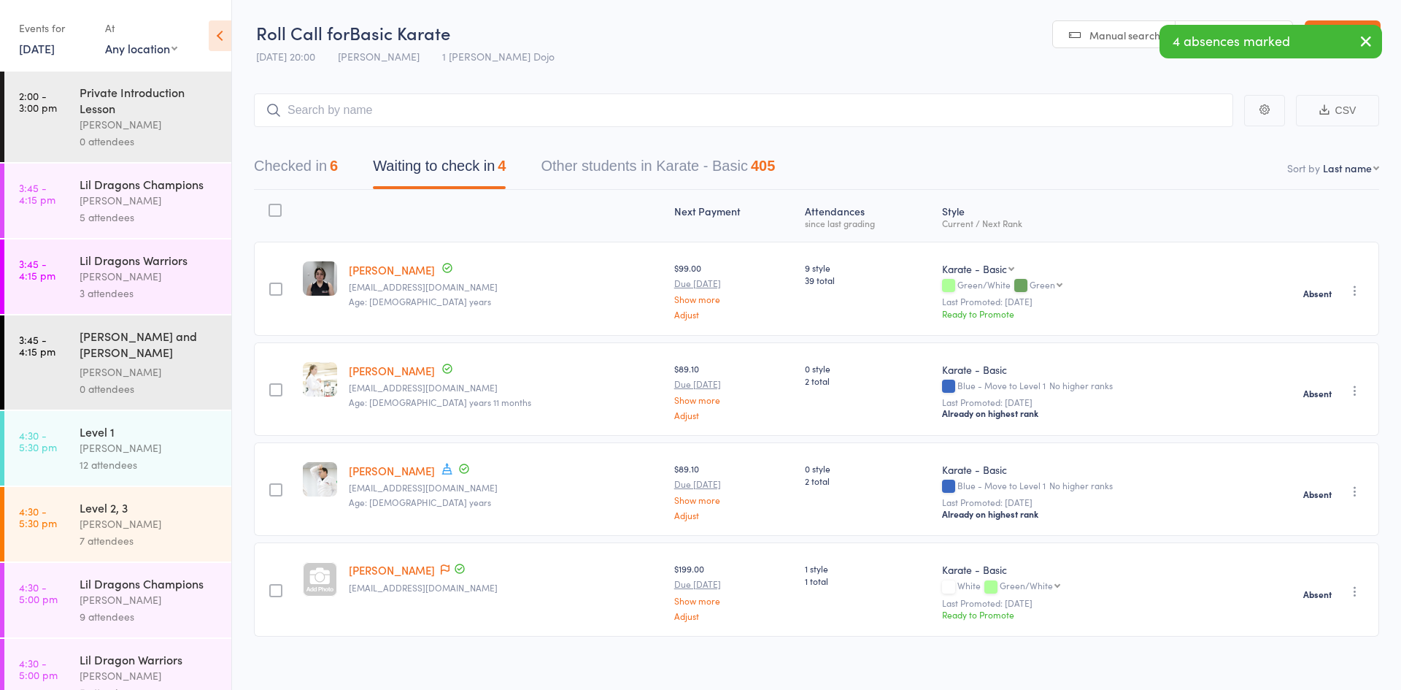
scroll to position [843, 0]
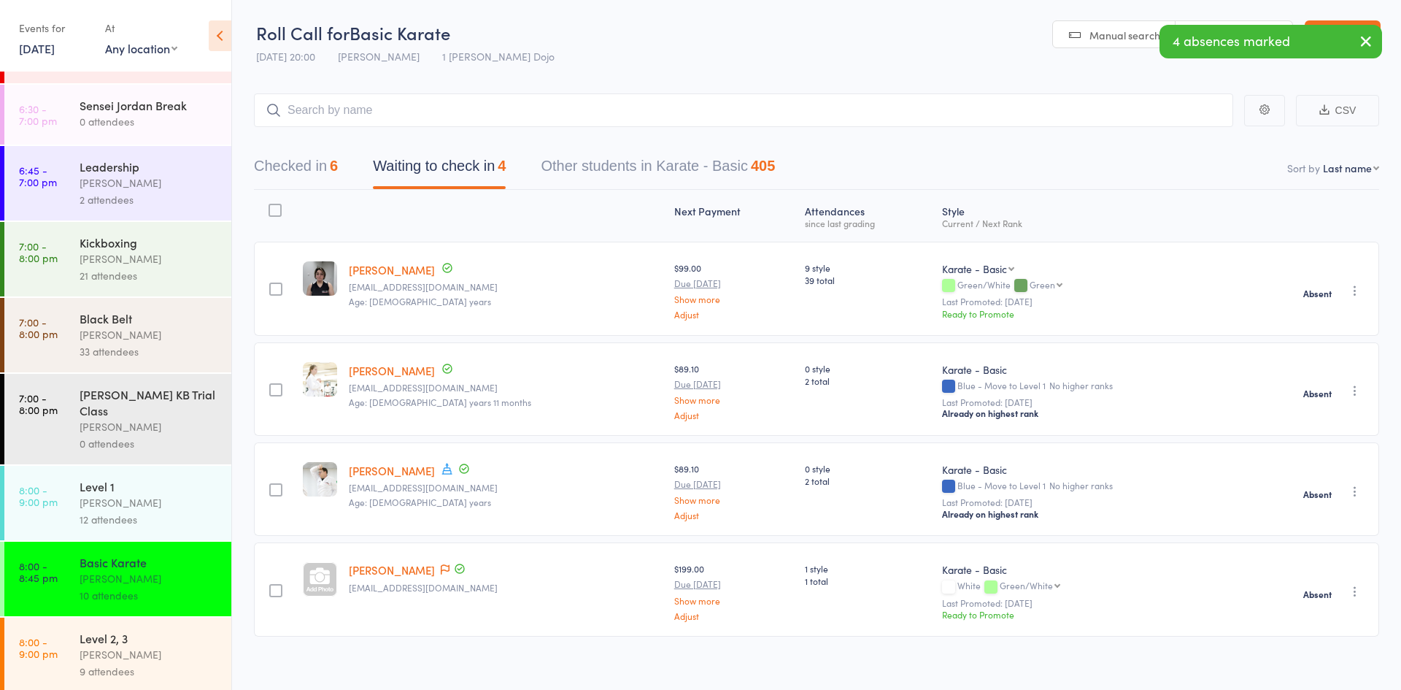
click at [71, 661] on link "8:00 - 9:00 pm Level 2, 3 Jordan Grandlouis 9 attendees" at bounding box center [117, 654] width 227 height 74
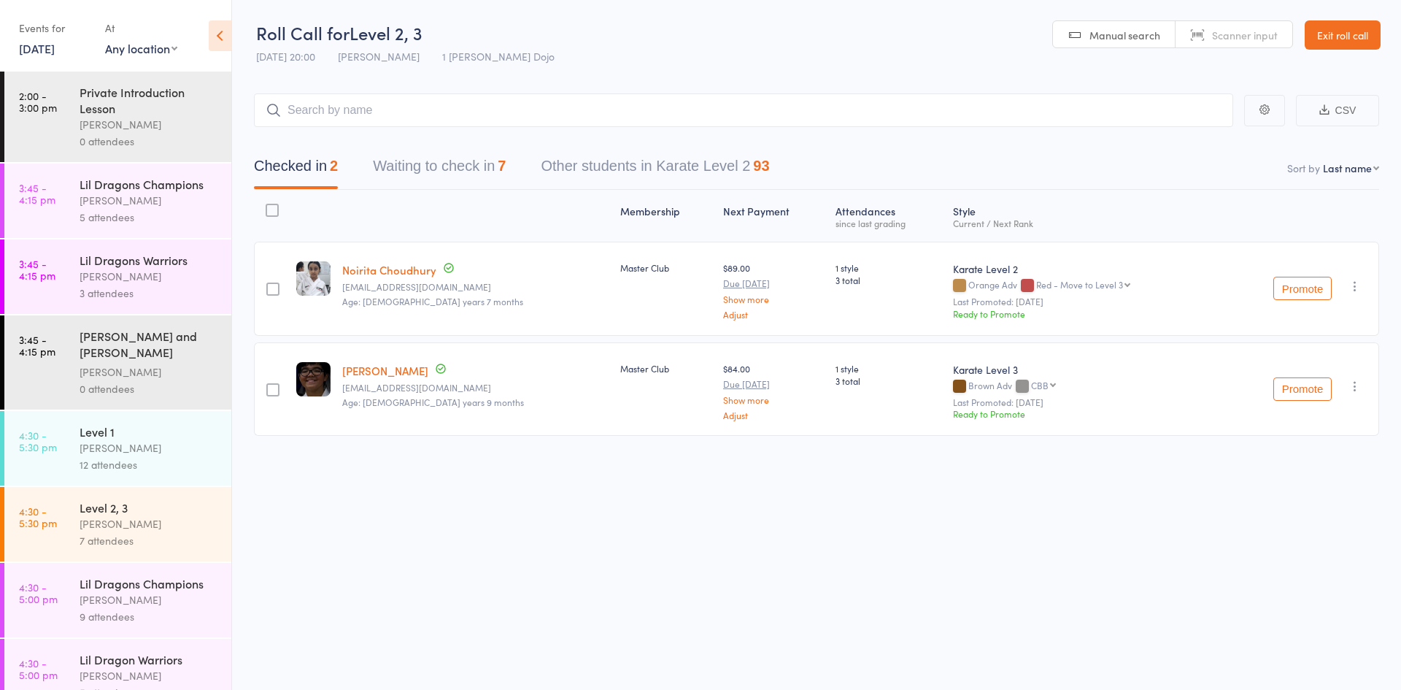
click at [457, 166] on button "Waiting to check in 7" at bounding box center [439, 169] width 133 height 39
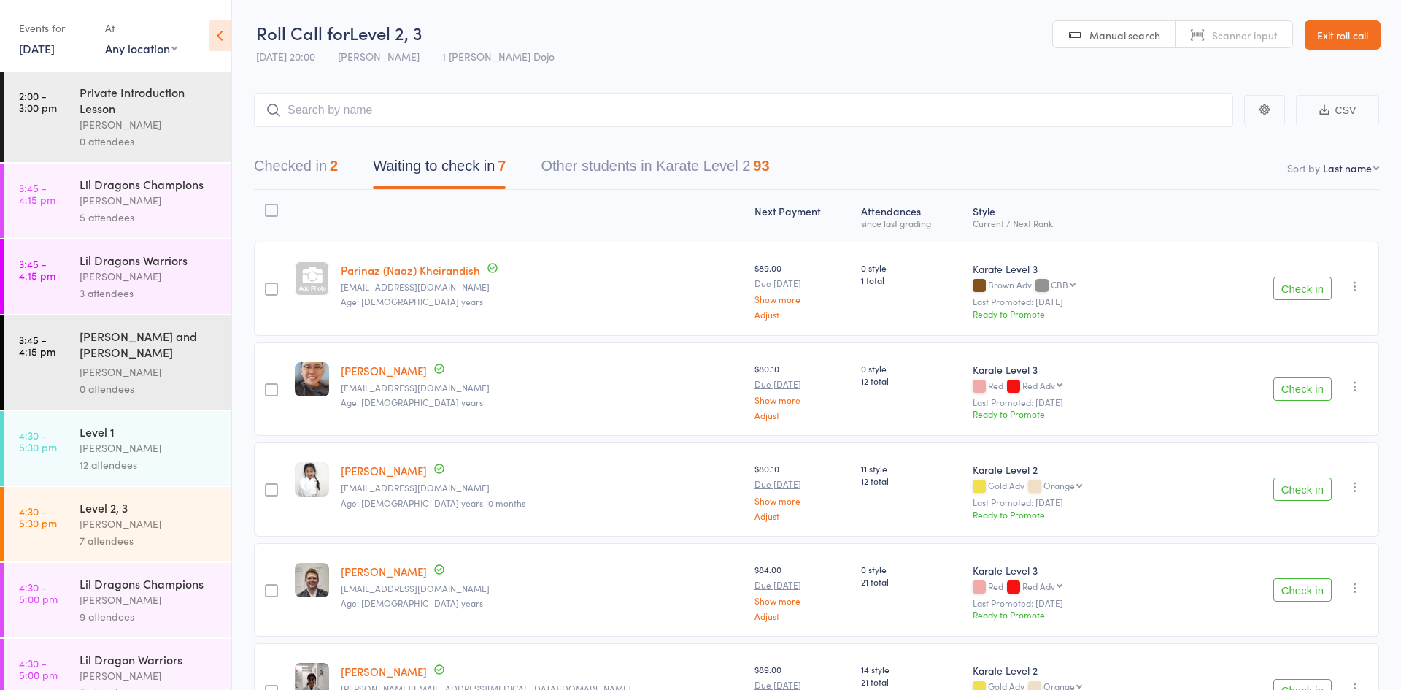
click at [298, 173] on button "Checked in 2" at bounding box center [296, 169] width 84 height 39
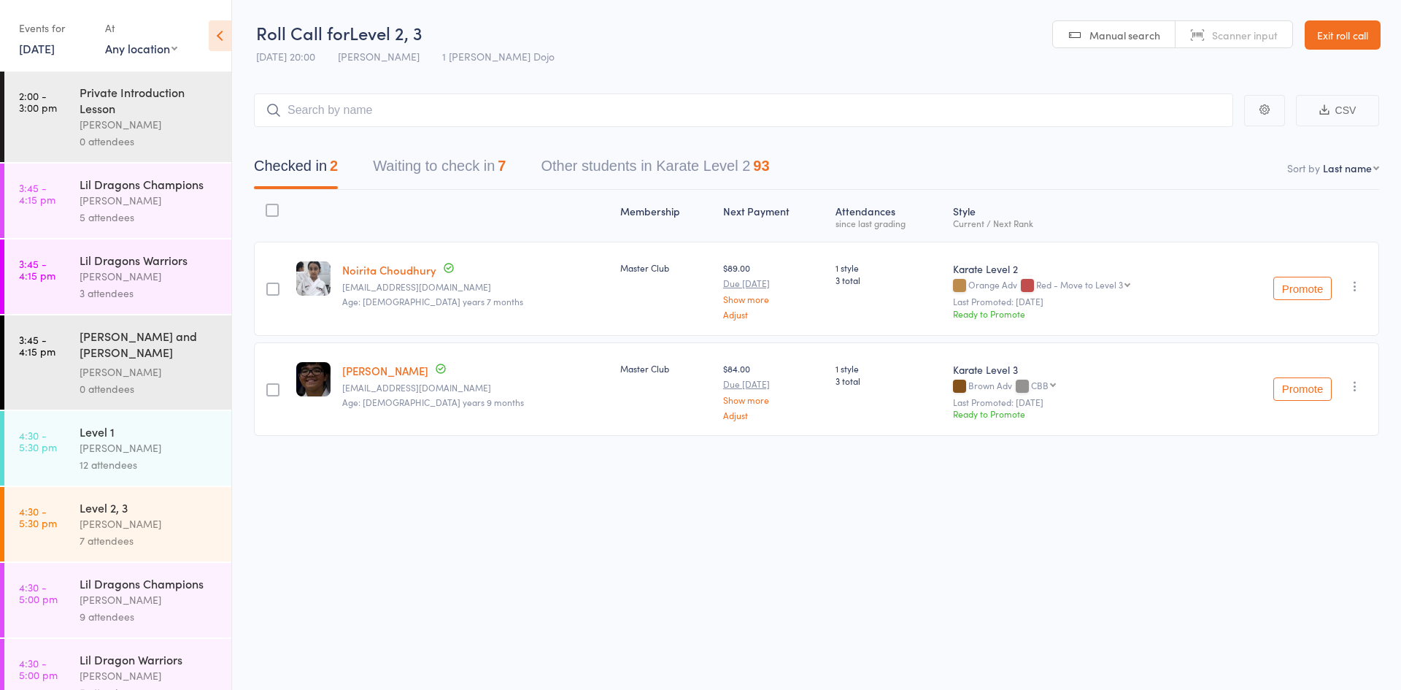
click at [490, 148] on div "Checked in 2 Waiting to check in 7 Other students in Karate Level 2 93" at bounding box center [816, 158] width 1125 height 63
click at [482, 158] on button "Waiting to check in 7" at bounding box center [439, 169] width 133 height 39
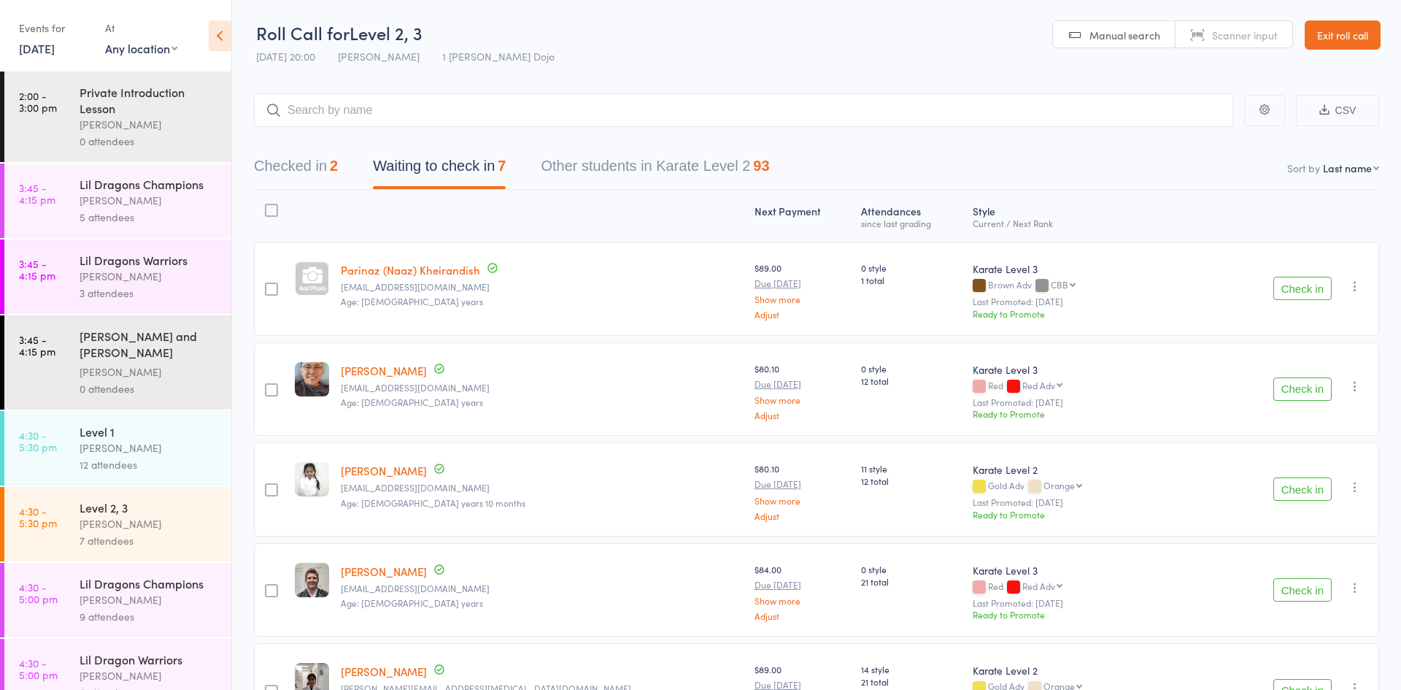
click at [275, 209] on div at bounding box center [271, 210] width 13 height 13
click at [268, 206] on input "checkbox" at bounding box center [268, 206] width 0 height 0
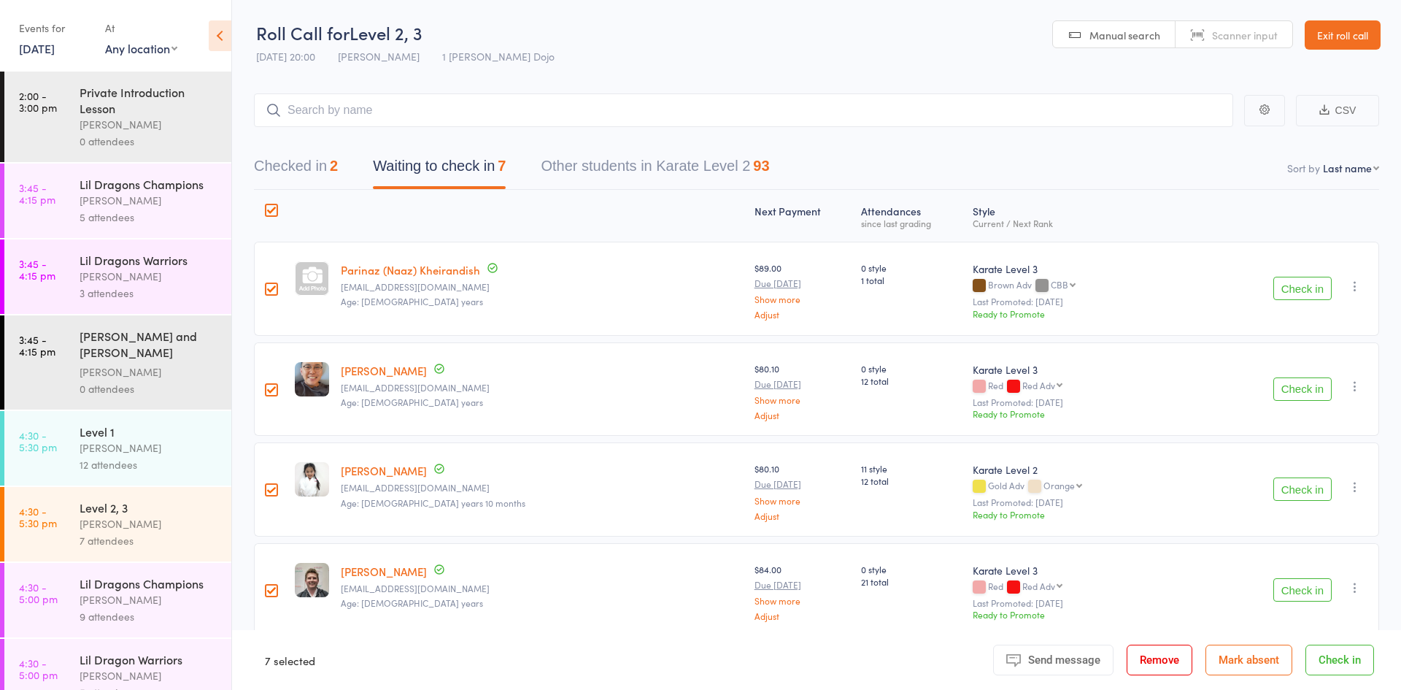
click at [1262, 654] on button "Mark absent" at bounding box center [1248, 659] width 87 height 31
